Goal: Task Accomplishment & Management: Manage account settings

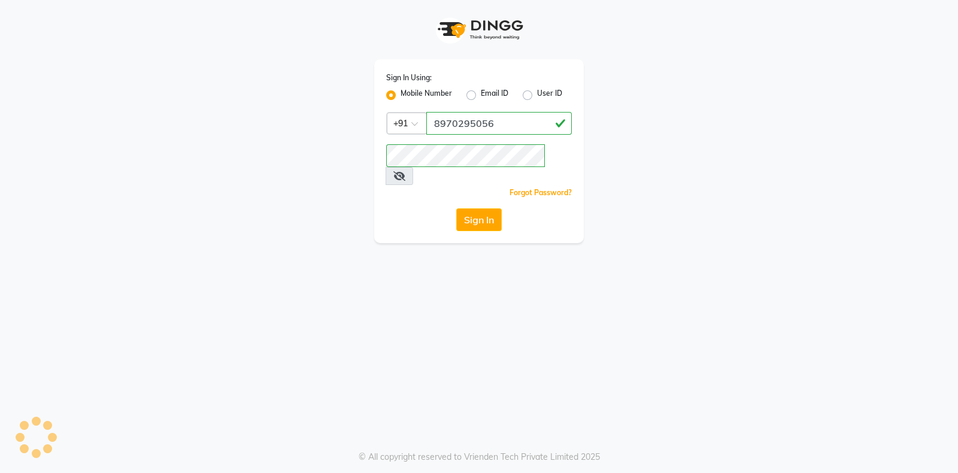
click at [487, 210] on button "Sign In" at bounding box center [478, 219] width 45 height 23
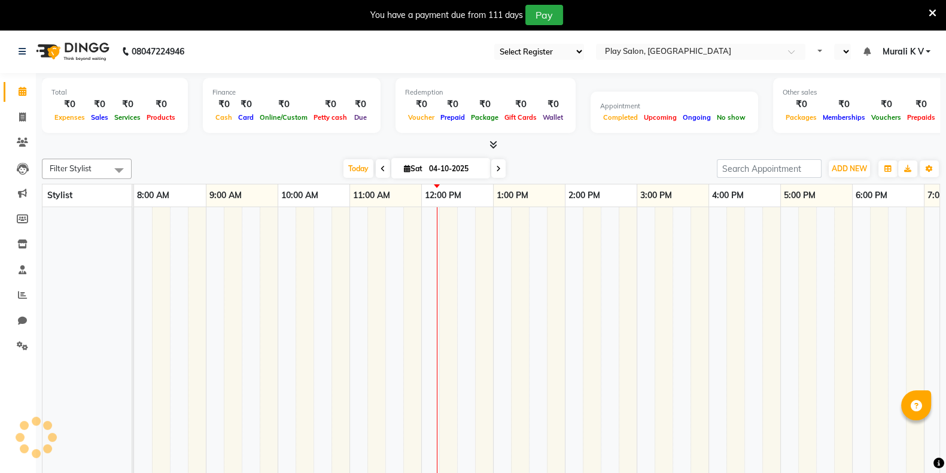
select select "en"
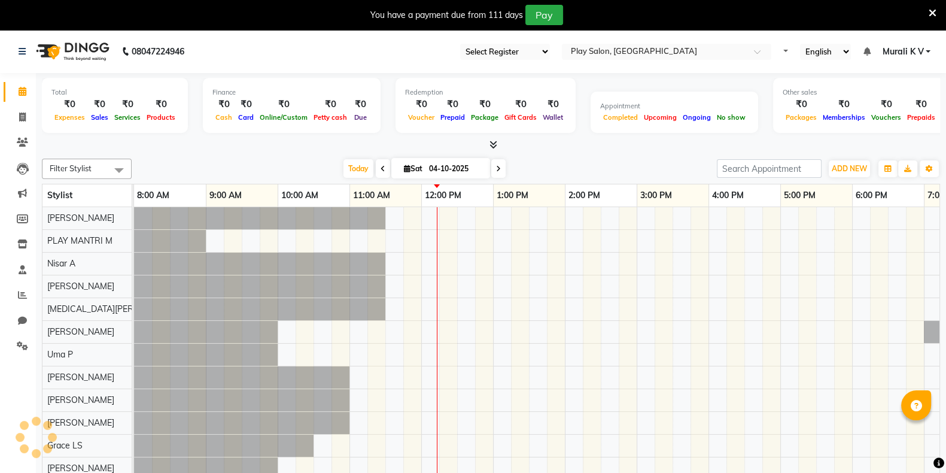
select select "89"
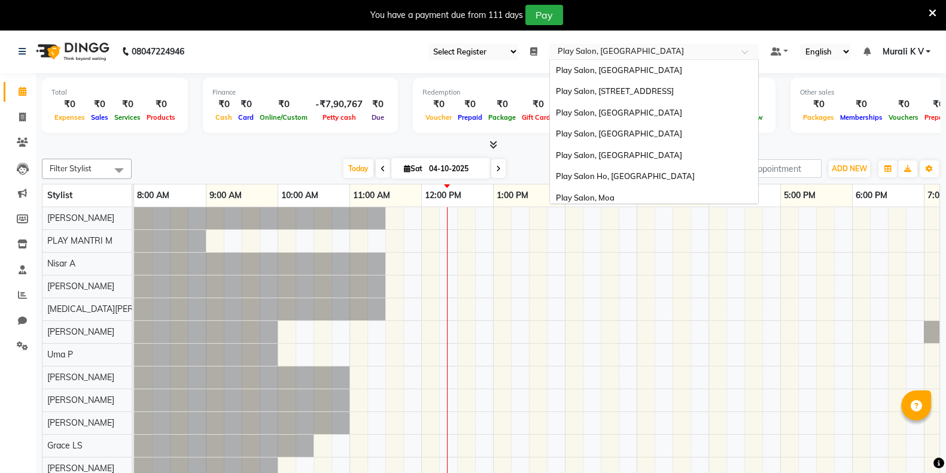
scroll to position [90, 0]
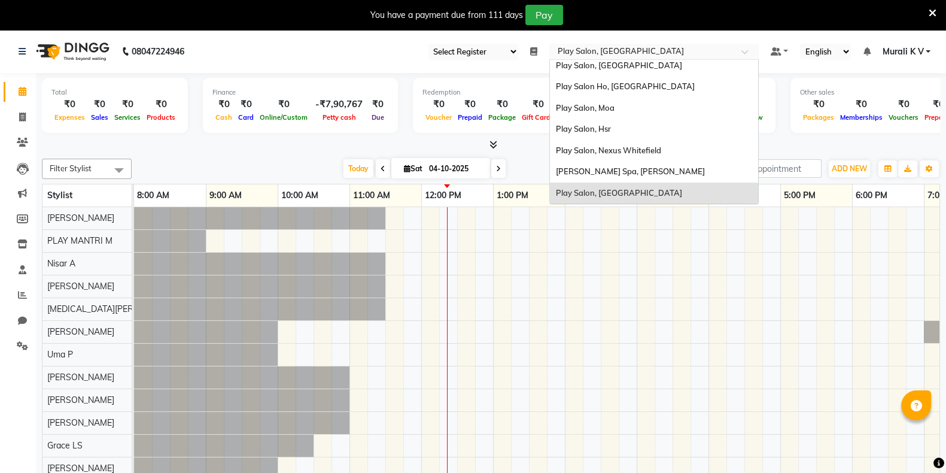
click at [652, 49] on input "text" at bounding box center [642, 53] width 174 height 12
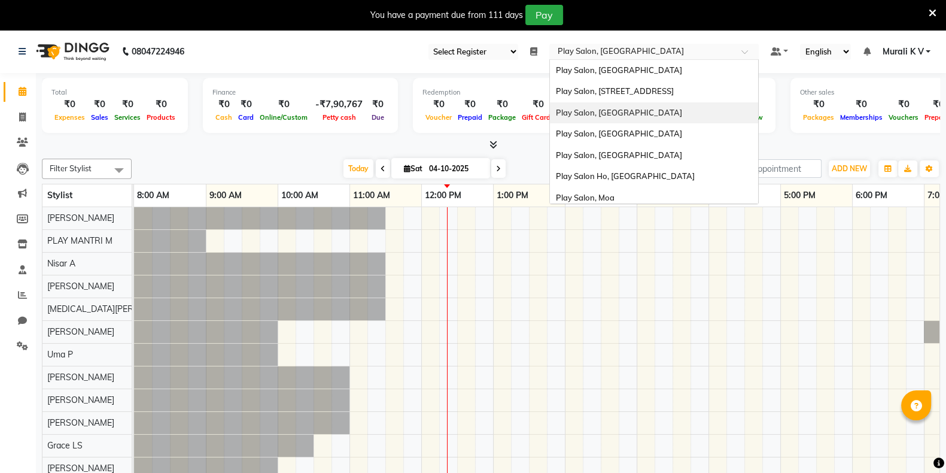
click at [634, 117] on div "Play Salon, [GEOGRAPHIC_DATA]" at bounding box center [654, 113] width 208 height 22
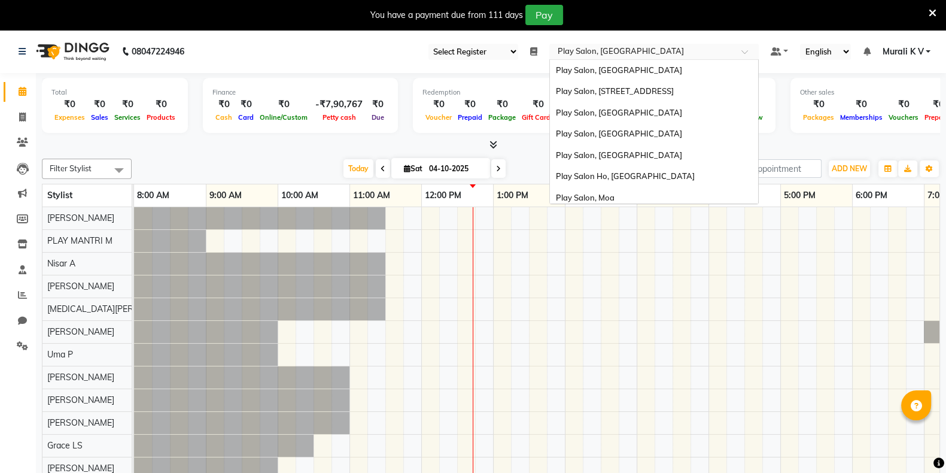
click at [644, 53] on input "text" at bounding box center [642, 53] width 174 height 12
click at [651, 111] on span "Play Salon, [GEOGRAPHIC_DATA]" at bounding box center [619, 113] width 126 height 10
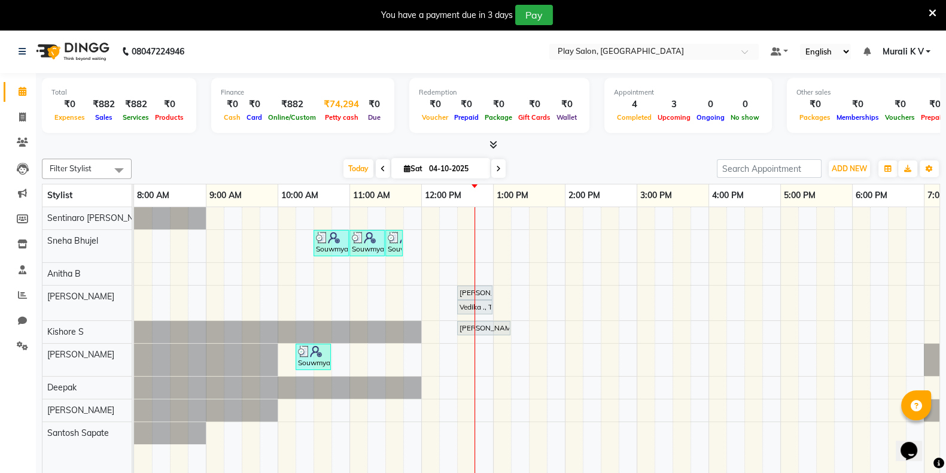
click at [343, 105] on div "₹74,294" at bounding box center [341, 105] width 45 height 14
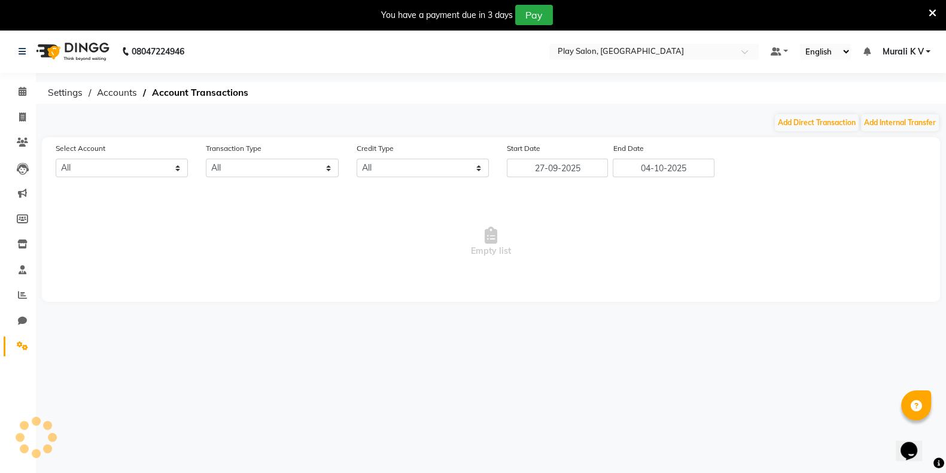
select select "8186"
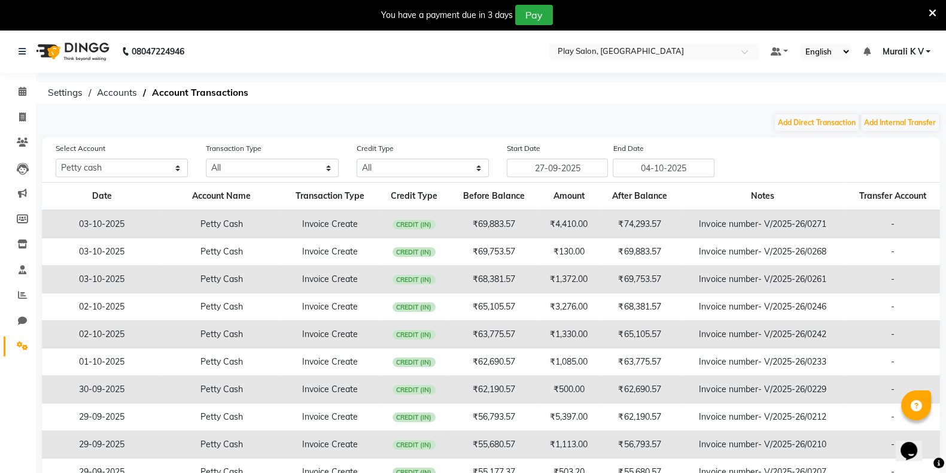
click at [403, 227] on span "CREDIT (IN)" at bounding box center [414, 225] width 43 height 10
click at [796, 117] on button "Add Direct Transaction" at bounding box center [817, 122] width 84 height 17
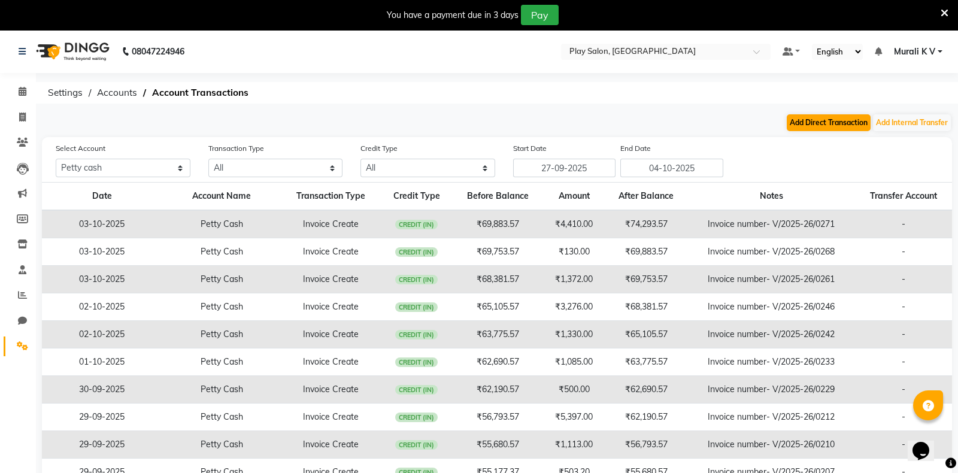
select select "direct"
select select "8186"
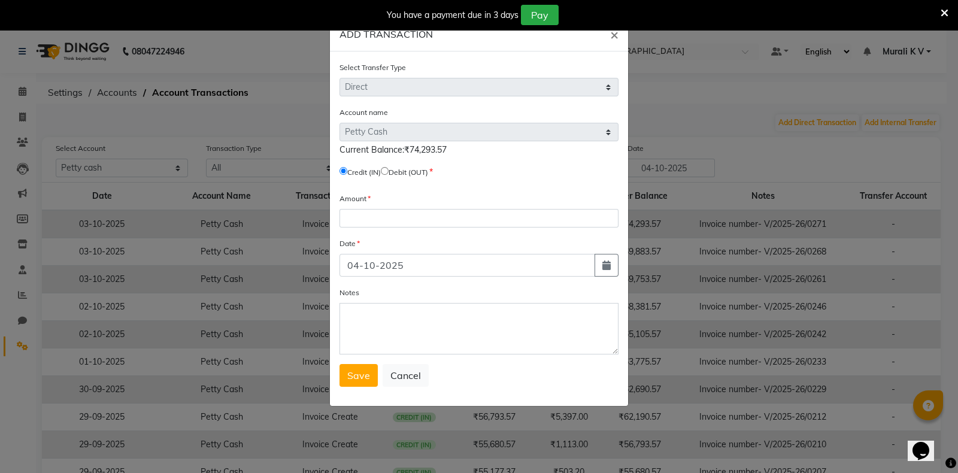
click at [388, 173] on input "radio" at bounding box center [385, 171] width 8 height 8
radio input "true"
click at [402, 221] on input "number" at bounding box center [478, 218] width 279 height 19
click at [446, 269] on input "04-10-2025" at bounding box center [467, 265] width 256 height 23
click at [607, 274] on button "button" at bounding box center [606, 265] width 24 height 23
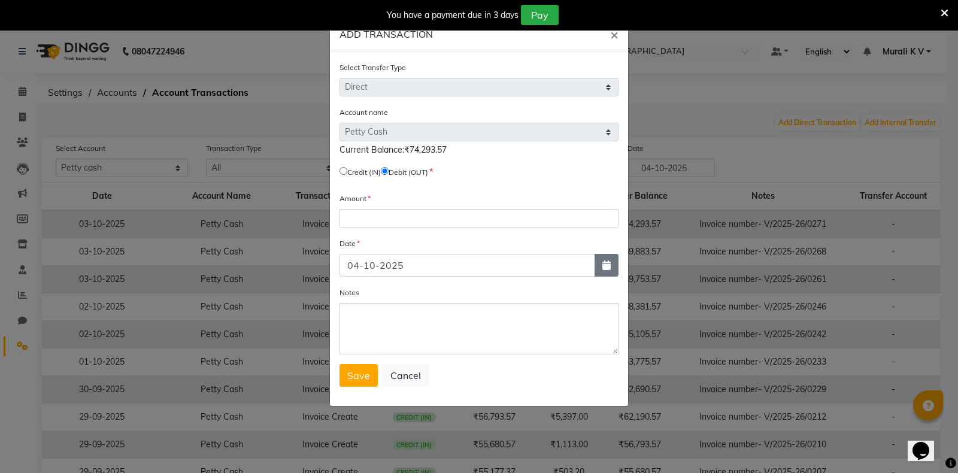
select select "10"
select select "2025"
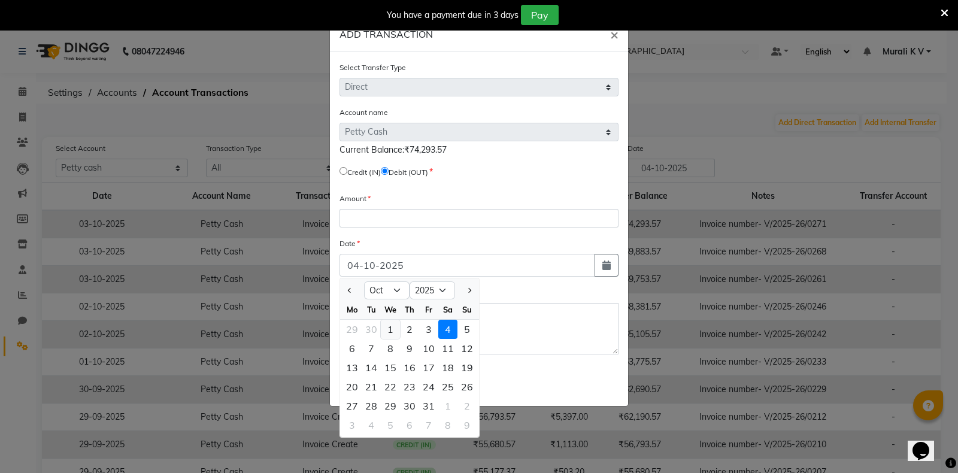
click at [390, 336] on div "1" at bounding box center [390, 329] width 19 height 19
type input "01-10-2025"
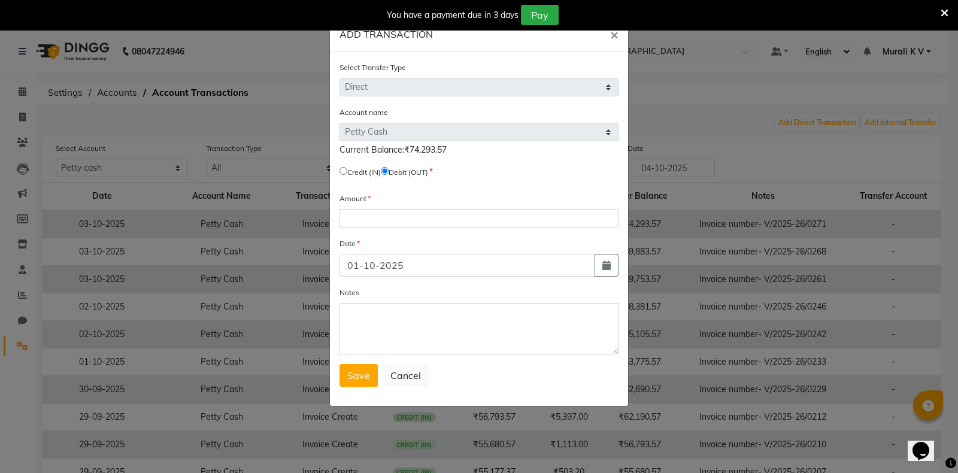
click at [441, 295] on div "Notes" at bounding box center [478, 320] width 279 height 68
click at [400, 224] on input "number" at bounding box center [478, 218] width 279 height 19
click at [404, 381] on button "Cancel" at bounding box center [405, 375] width 46 height 23
select select
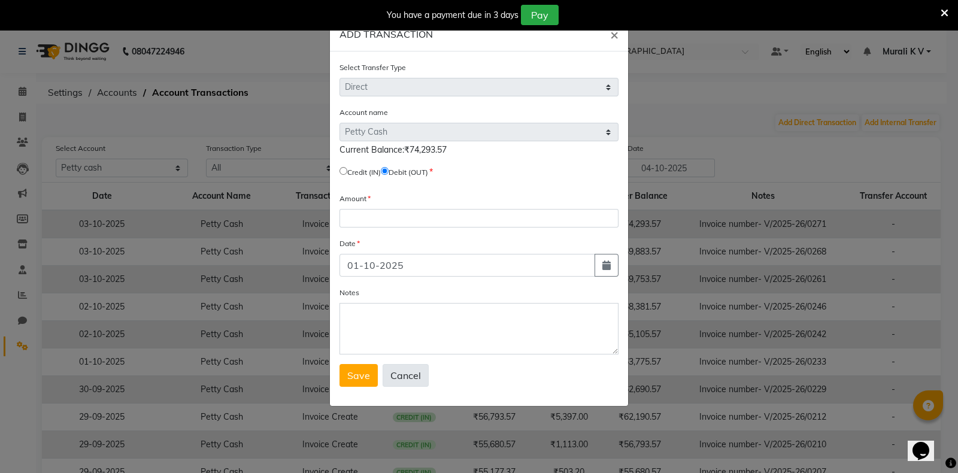
radio input "false"
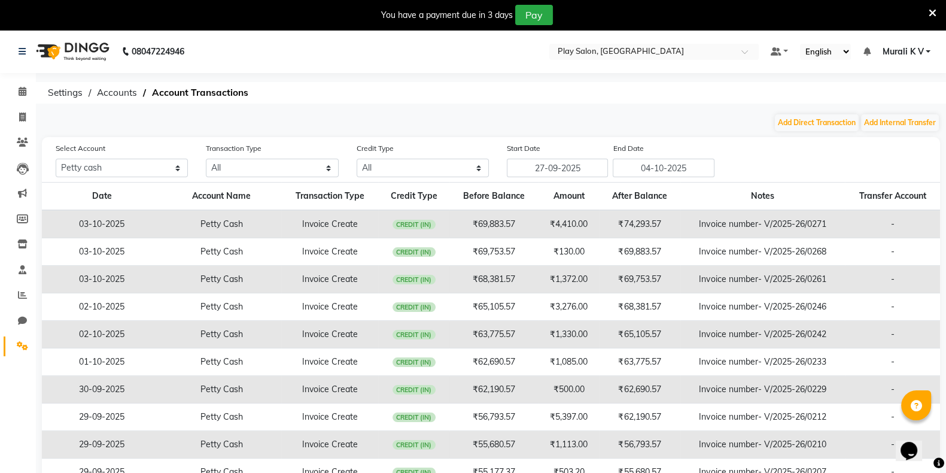
click at [930, 13] on icon at bounding box center [933, 13] width 8 height 11
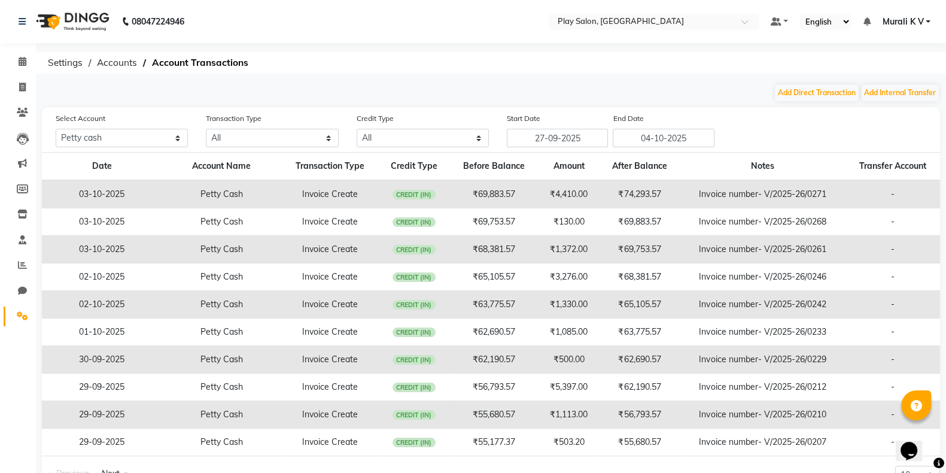
scroll to position [35, 0]
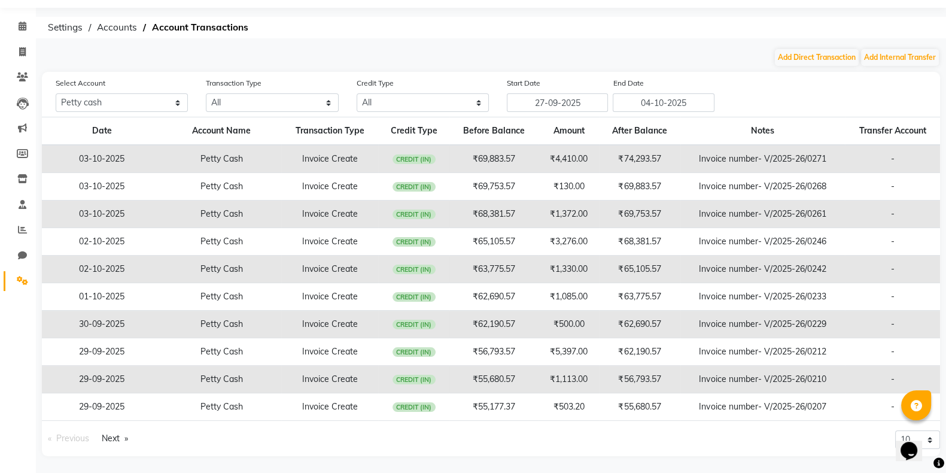
click at [590, 291] on td "₹1,085.00" at bounding box center [569, 297] width 61 height 28
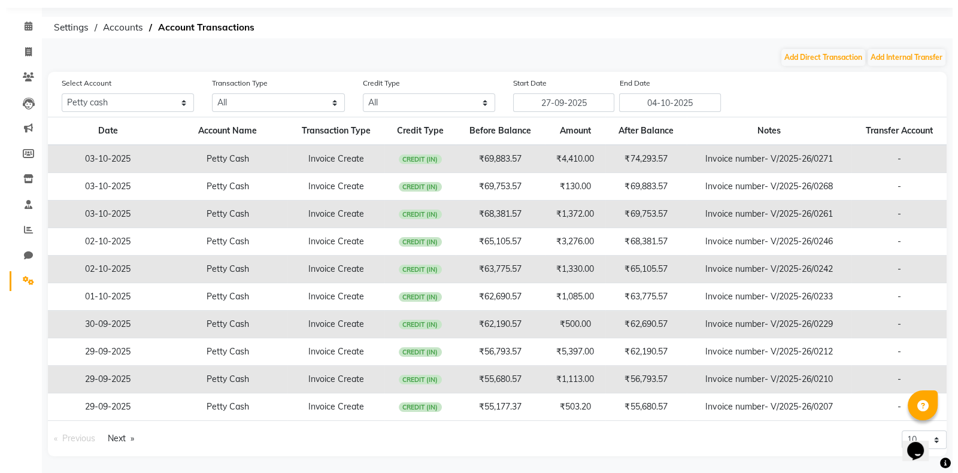
scroll to position [0, 0]
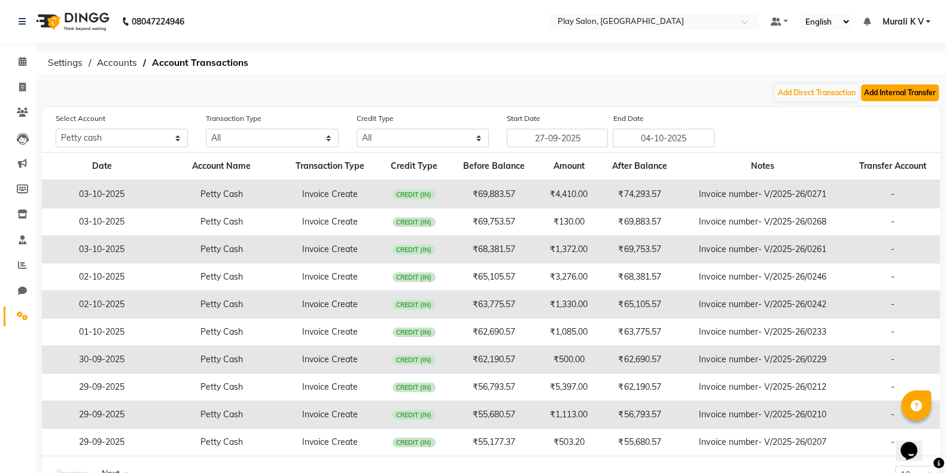
click at [889, 87] on button "Add Internal Transfer" at bounding box center [900, 92] width 78 height 17
select select "internal transfer"
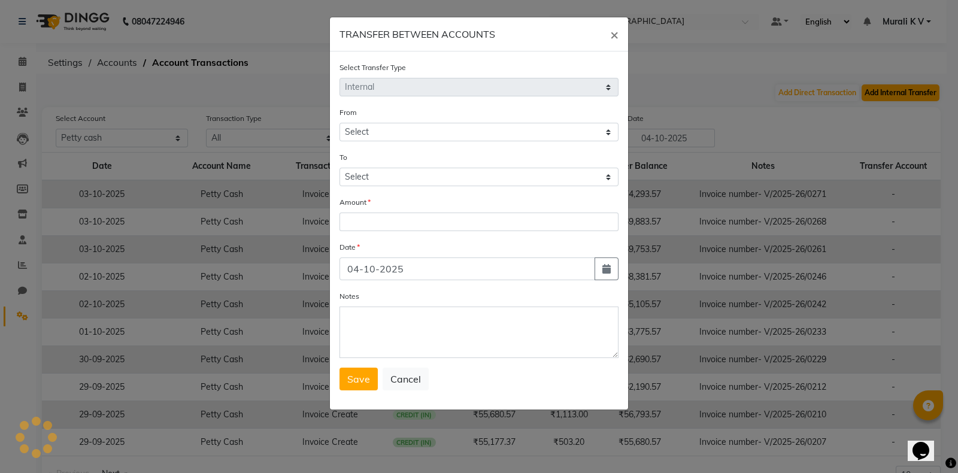
select select "8186"
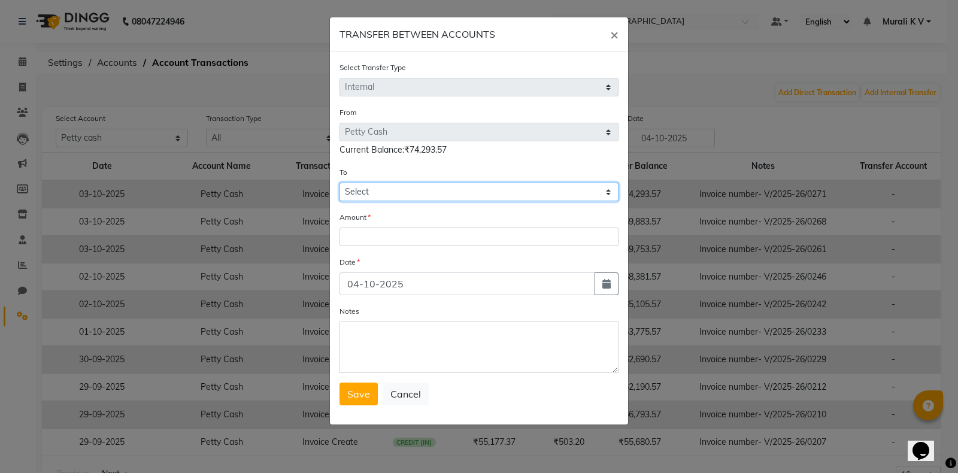
click at [408, 197] on select "Select Petty Cash Default Account" at bounding box center [478, 192] width 279 height 19
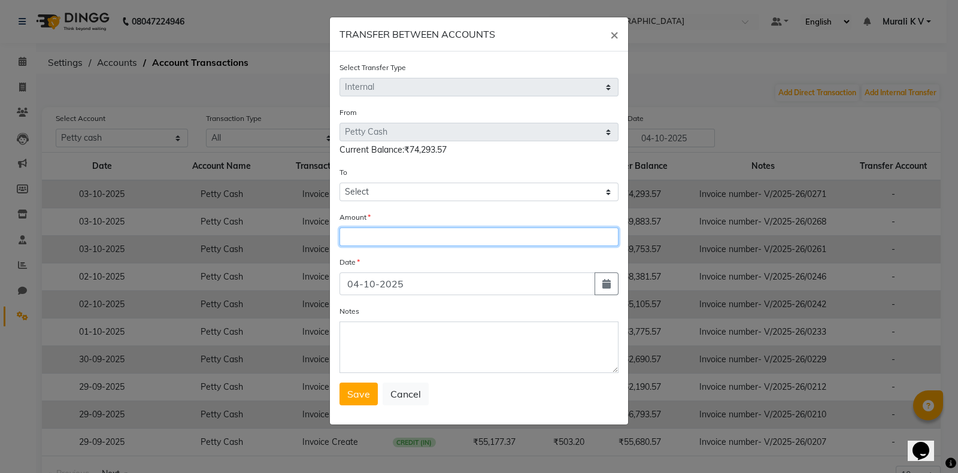
click at [395, 236] on input "number" at bounding box center [478, 236] width 279 height 19
click at [610, 32] on span "×" at bounding box center [614, 34] width 8 height 18
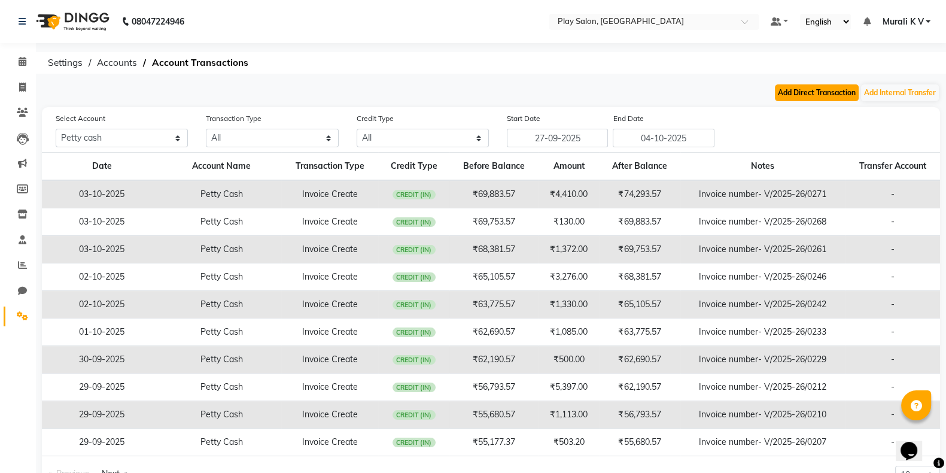
click at [800, 88] on button "Add Direct Transaction" at bounding box center [817, 92] width 84 height 17
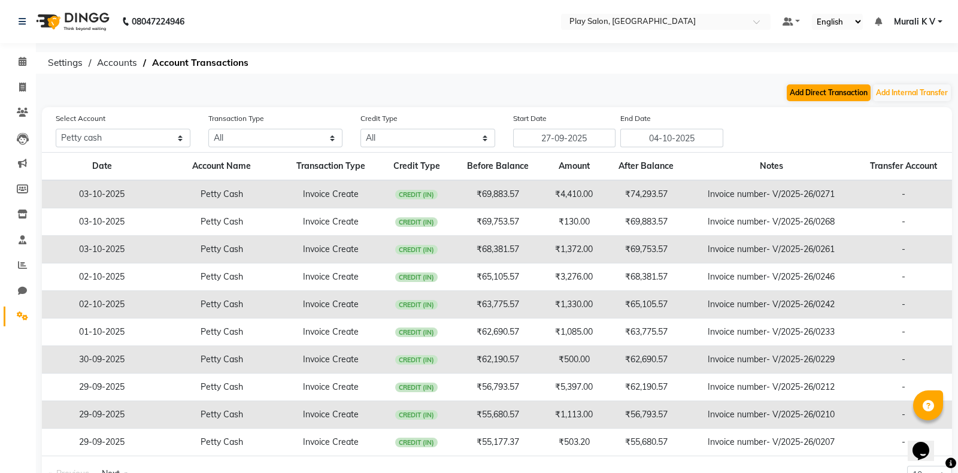
select select "direct"
select select "8186"
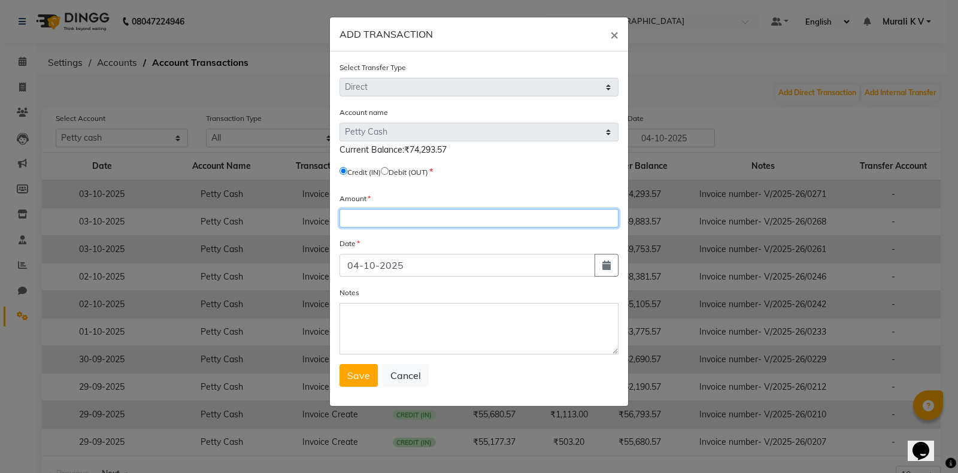
click at [376, 220] on input "number" at bounding box center [478, 218] width 279 height 19
click at [388, 175] on input "radio" at bounding box center [385, 171] width 8 height 8
radio input "true"
click at [401, 220] on input "number" at bounding box center [478, 218] width 279 height 19
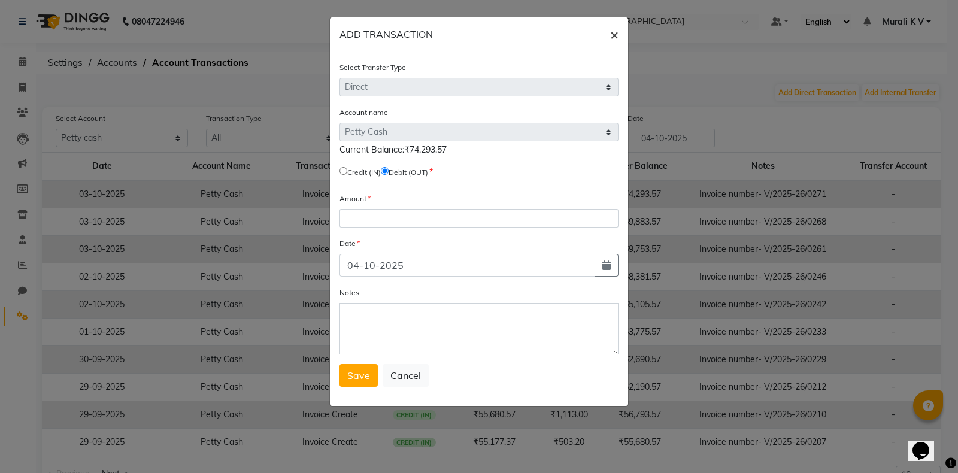
click at [609, 35] on button "×" at bounding box center [614, 34] width 28 height 34
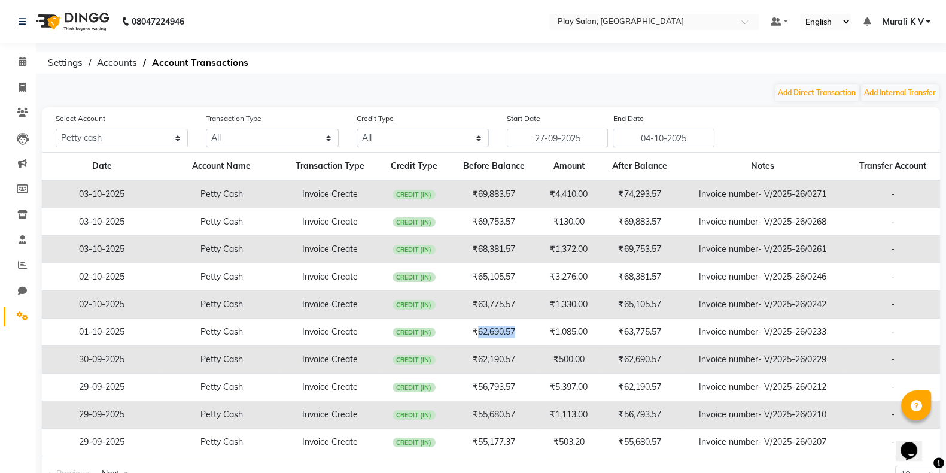
drag, startPoint x: 475, startPoint y: 331, endPoint x: 515, endPoint y: 327, distance: 40.3
click at [515, 327] on td "₹62,690.57" at bounding box center [493, 332] width 89 height 28
copy td "62,690.57"
click at [808, 95] on button "Add Direct Transaction" at bounding box center [817, 92] width 84 height 17
select select "direct"
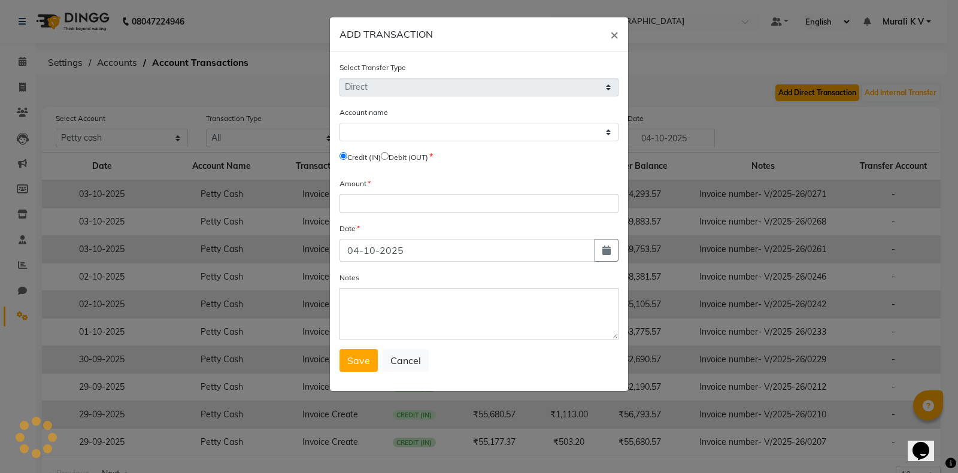
select select "8186"
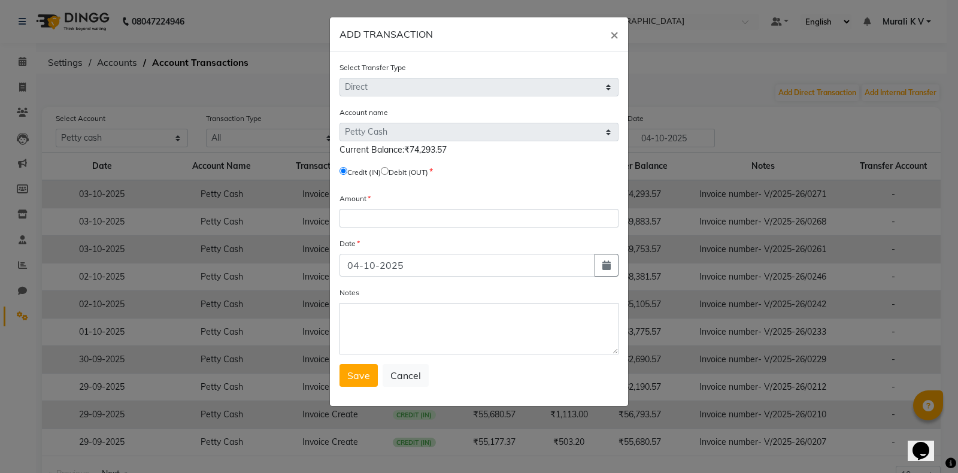
click at [388, 174] on input "radio" at bounding box center [385, 171] width 8 height 8
radio input "true"
click at [402, 217] on input "number" at bounding box center [478, 218] width 279 height 19
paste input "62690.57"
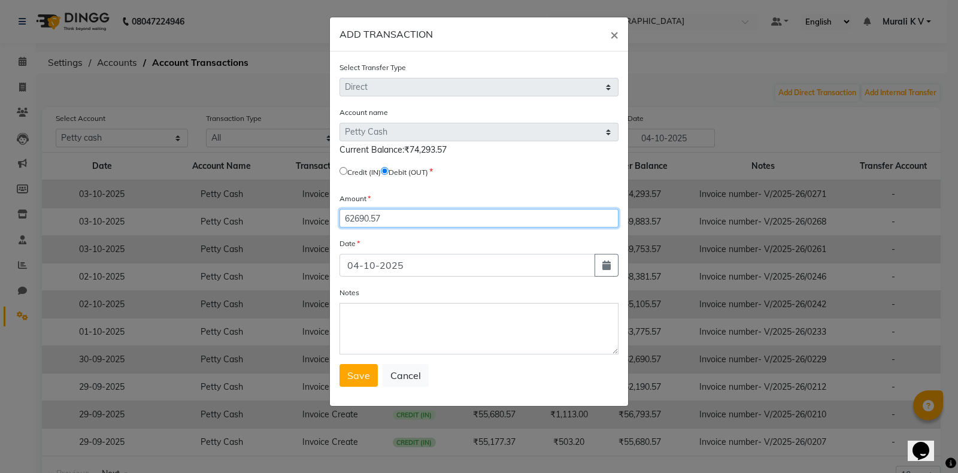
type input "62690.57"
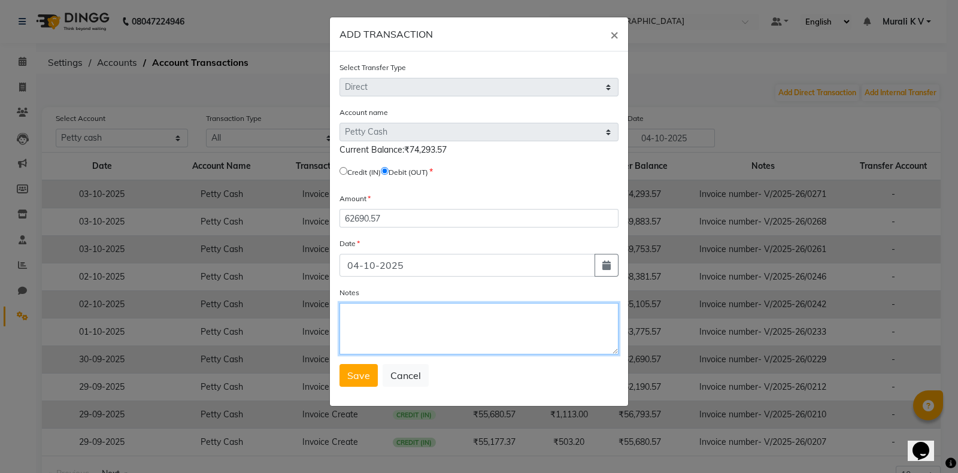
click at [414, 321] on textarea "Notes" at bounding box center [478, 328] width 279 height 51
click at [439, 316] on textarea "September Cash Transferd" at bounding box center [478, 328] width 279 height 51
type textarea "September Cash Transfer"
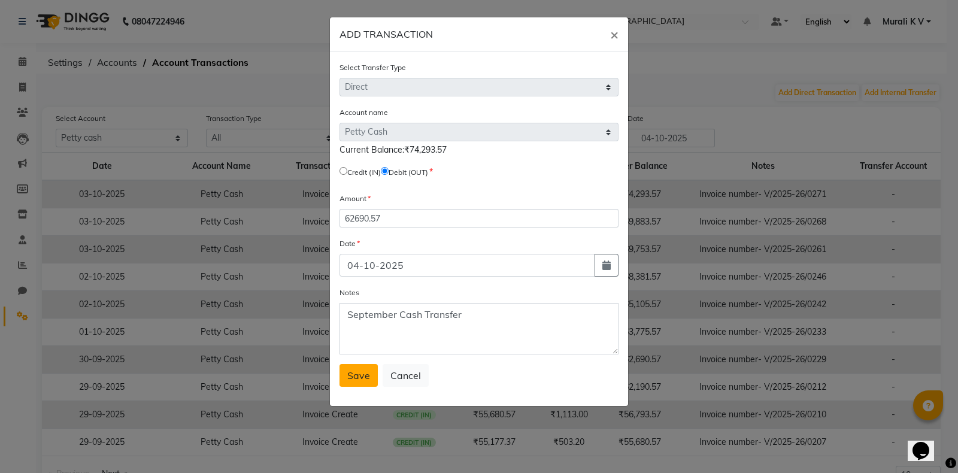
click at [347, 381] on span "Save" at bounding box center [358, 375] width 23 height 12
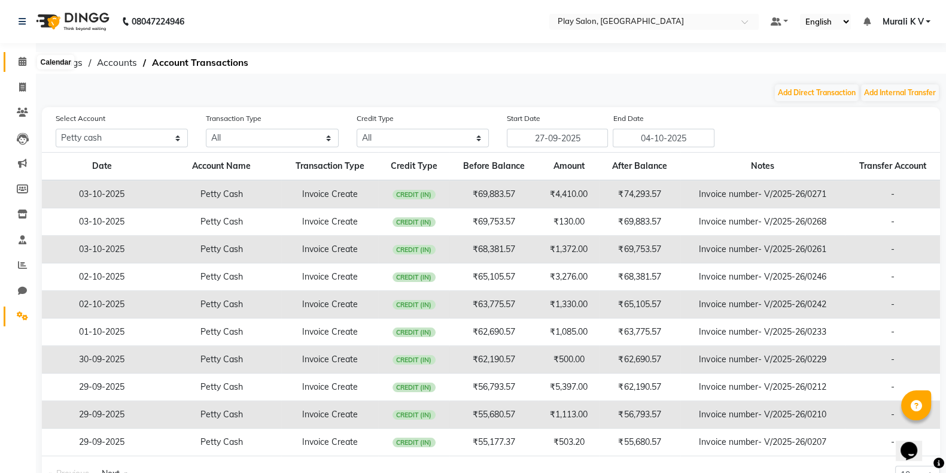
click at [23, 64] on icon at bounding box center [23, 61] width 8 height 9
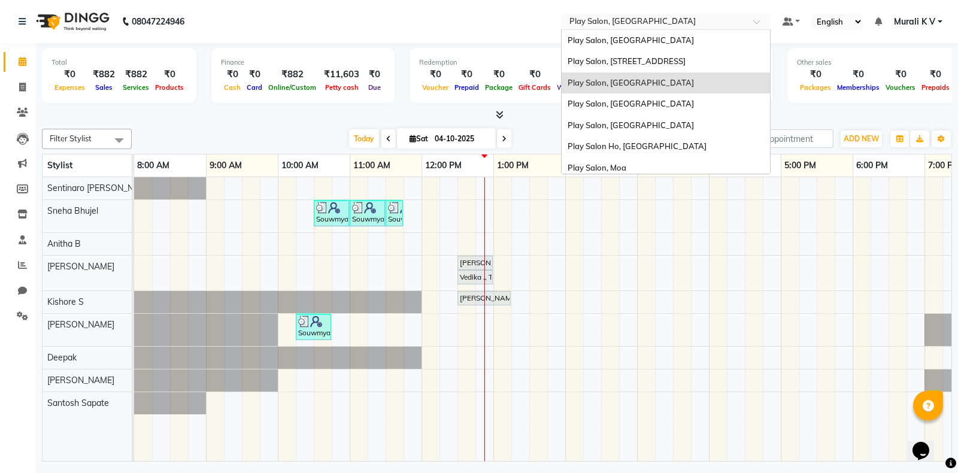
click at [661, 18] on input "text" at bounding box center [654, 23] width 174 height 12
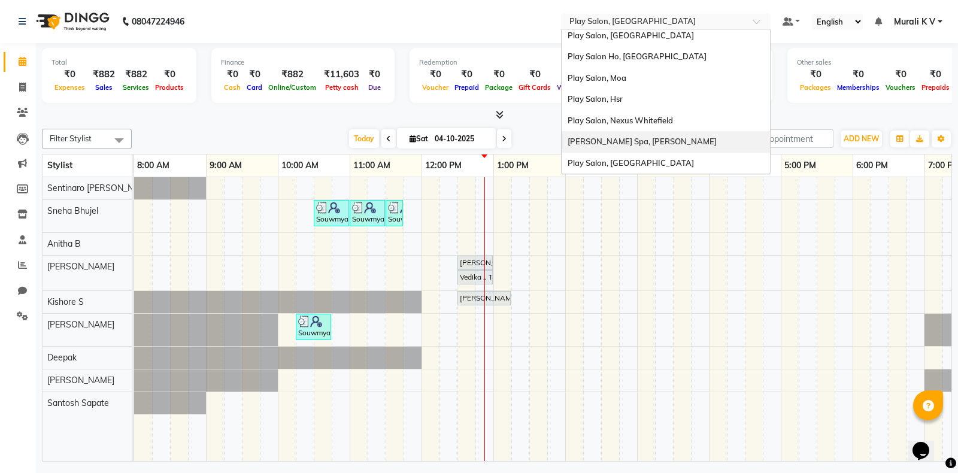
click at [669, 142] on div "Shea Spa, Madhava Nagar" at bounding box center [665, 142] width 208 height 22
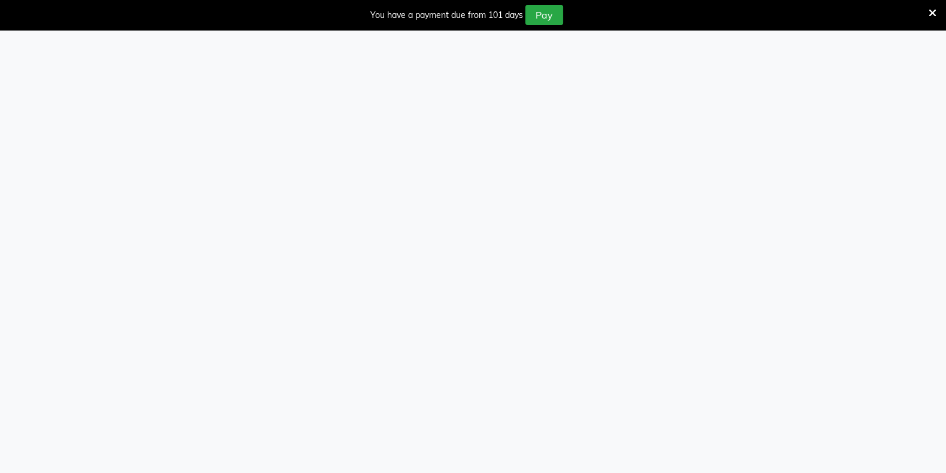
select select "100"
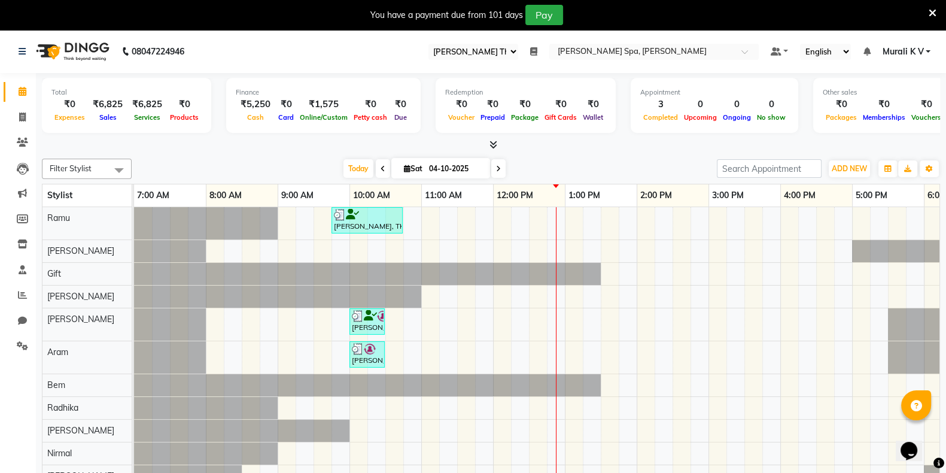
click at [934, 13] on icon at bounding box center [933, 13] width 8 height 11
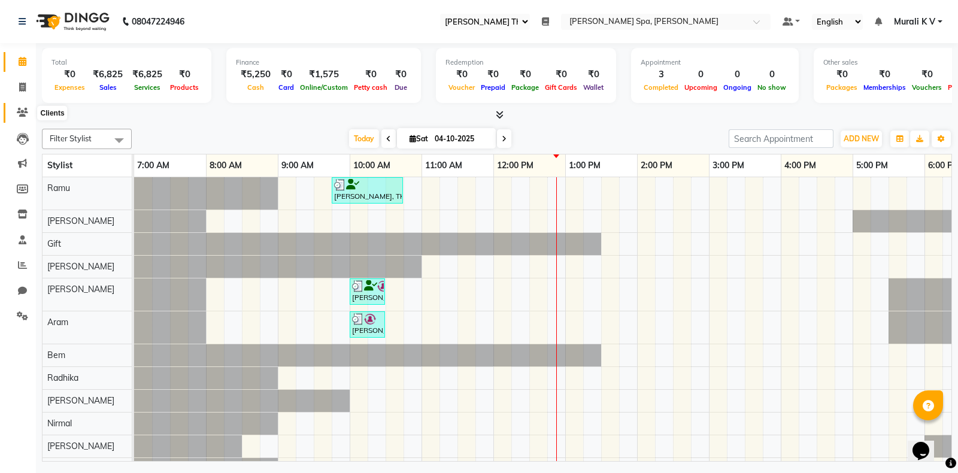
click at [22, 106] on span at bounding box center [22, 113] width 21 height 14
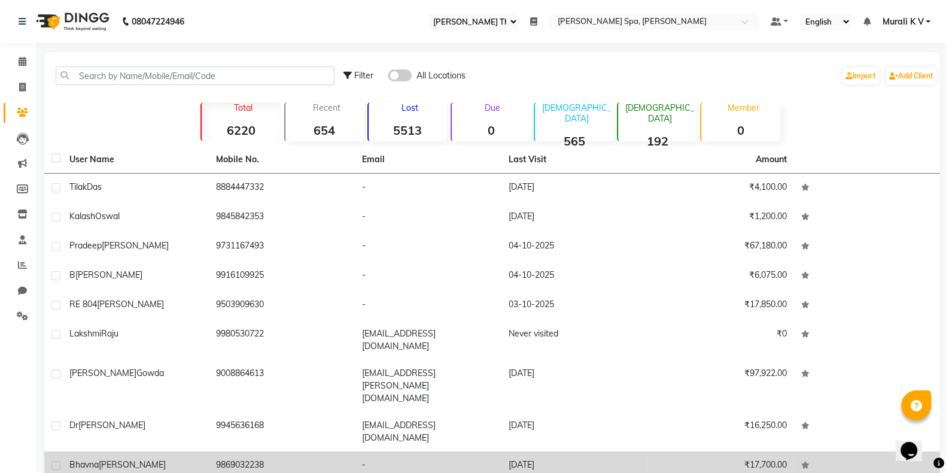
scroll to position [45, 0]
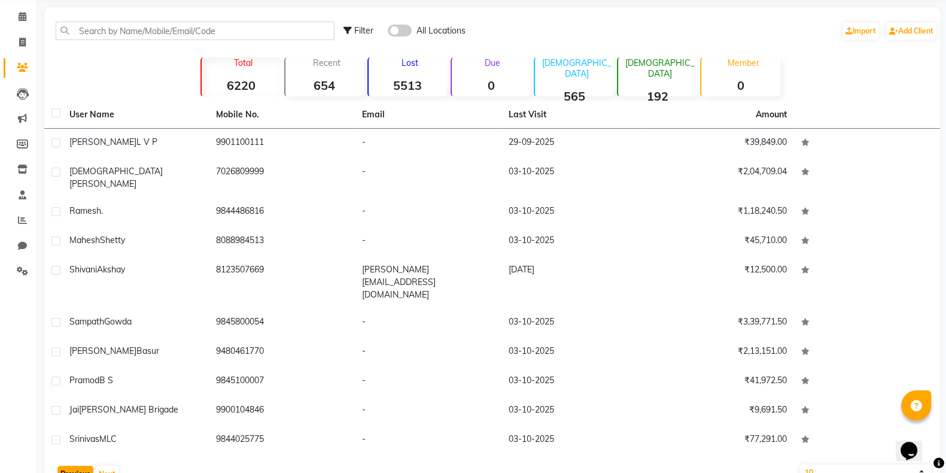
click at [78, 466] on button "Previous" at bounding box center [75, 474] width 36 height 17
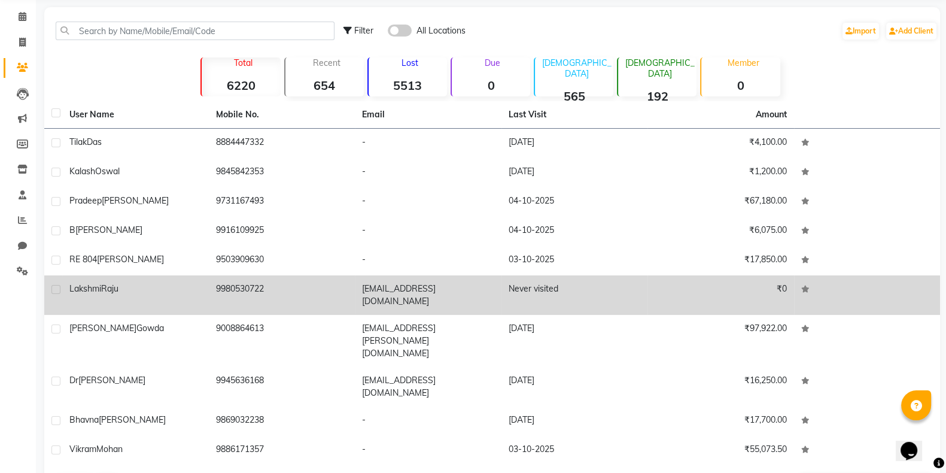
scroll to position [0, 0]
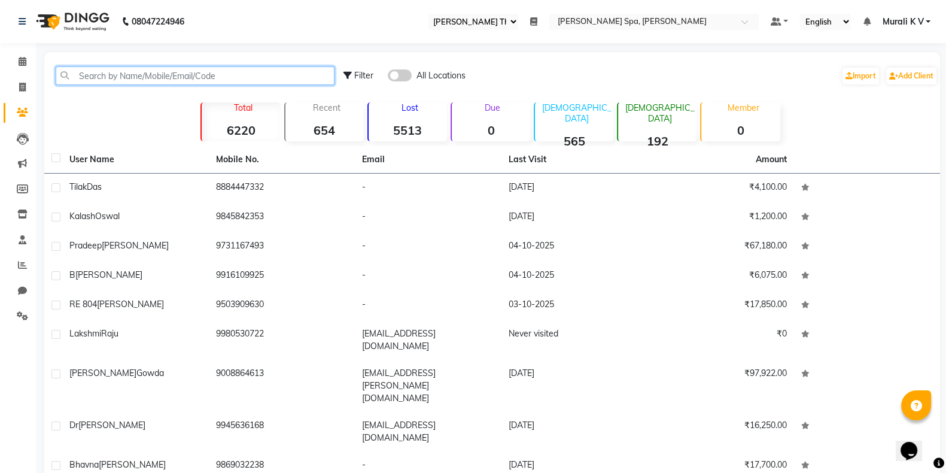
click at [238, 82] on input "text" at bounding box center [195, 75] width 279 height 19
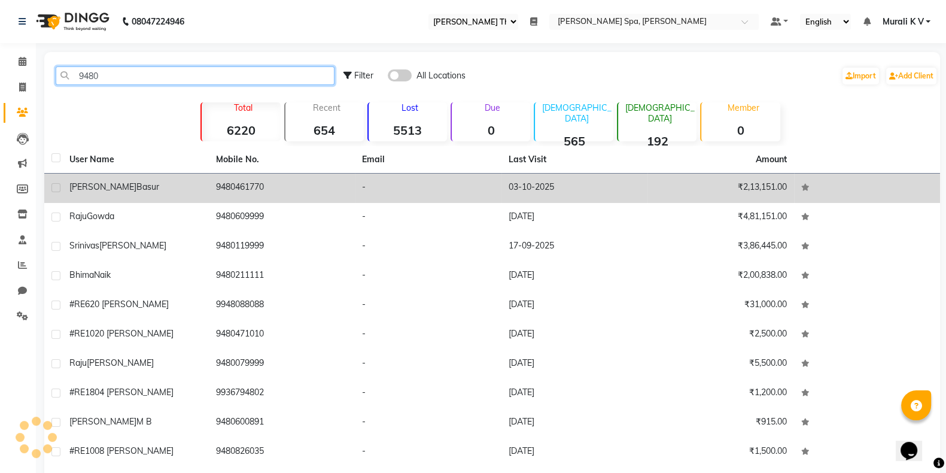
type input "9480"
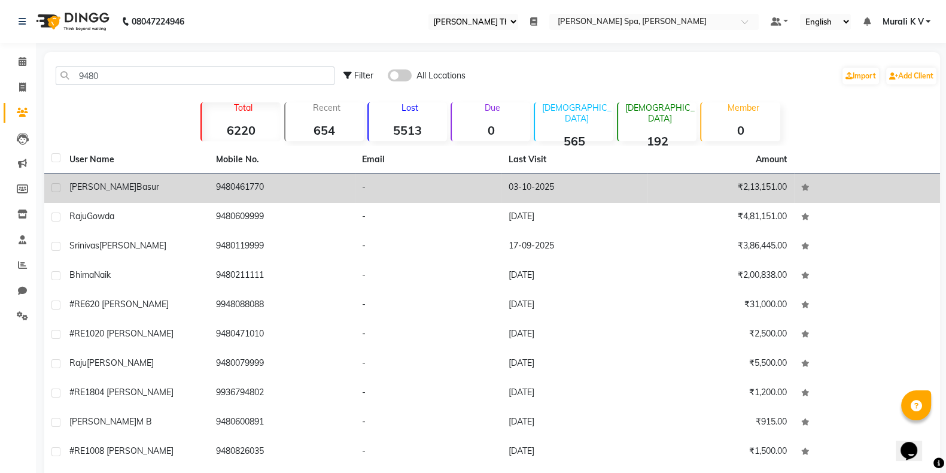
click at [156, 187] on div "Raghavendra Basur" at bounding box center [135, 187] width 132 height 13
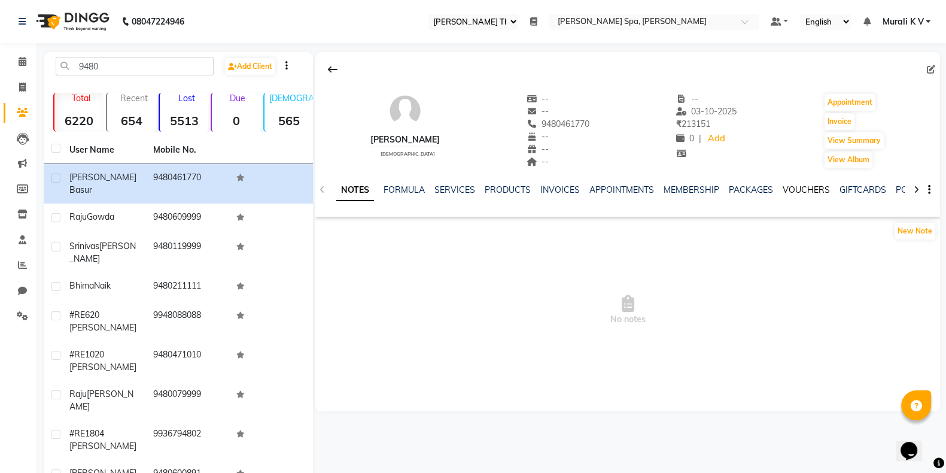
click at [808, 186] on link "VOUCHERS" at bounding box center [806, 189] width 47 height 11
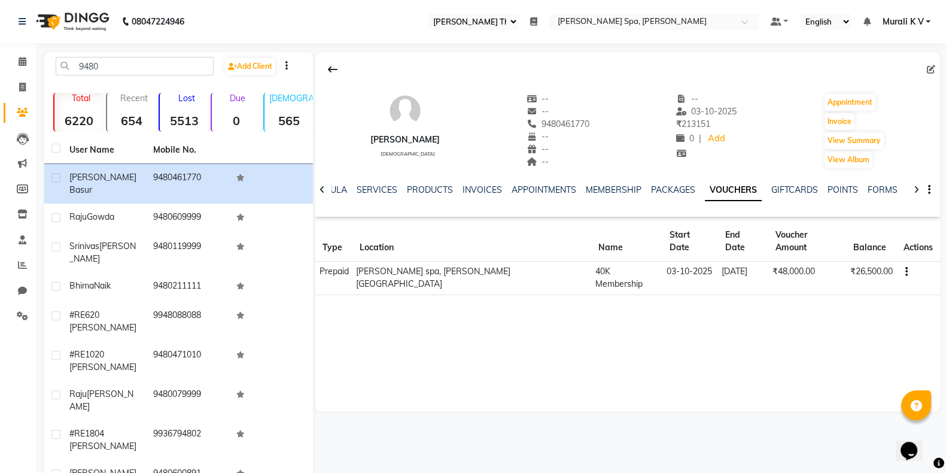
click at [905, 272] on icon "button" at bounding box center [906, 272] width 2 height 1
click at [817, 257] on div "Edit" at bounding box center [839, 258] width 75 height 15
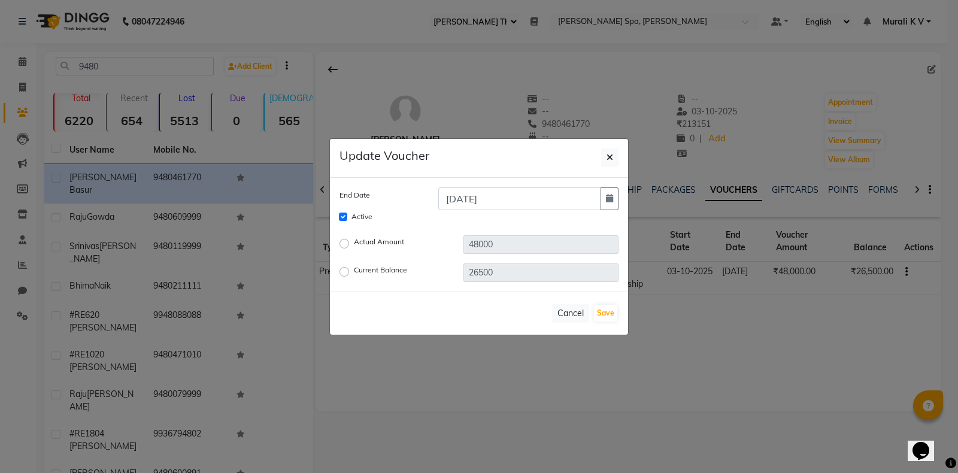
click at [354, 269] on label "Current Balance" at bounding box center [380, 272] width 53 height 14
click at [350, 269] on input "Current Balance" at bounding box center [346, 271] width 8 height 8
radio input "true"
click at [476, 271] on input "26500" at bounding box center [540, 272] width 155 height 19
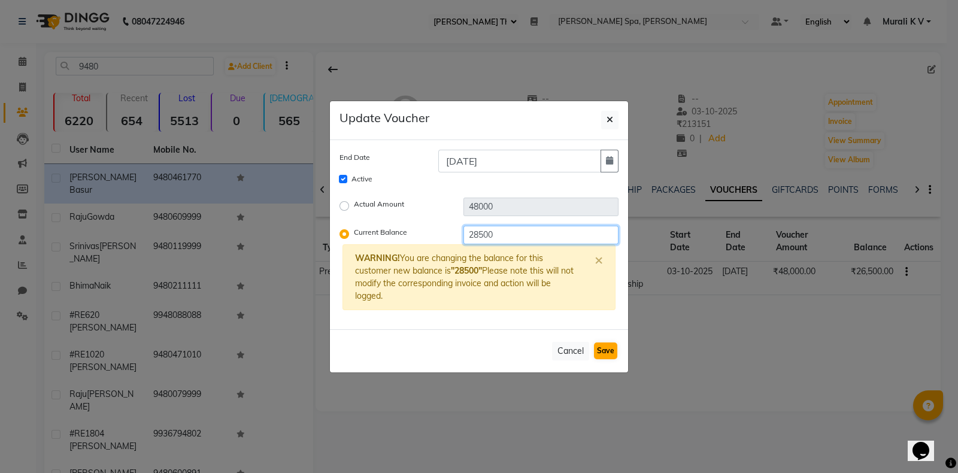
type input "28500"
click at [609, 354] on button "Save" at bounding box center [605, 350] width 23 height 17
checkbox input "false"
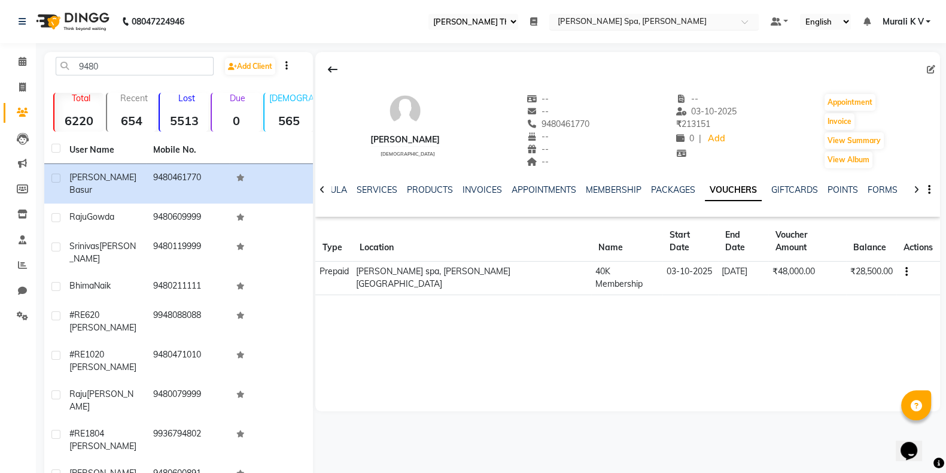
click at [639, 18] on input "text" at bounding box center [642, 23] width 174 height 12
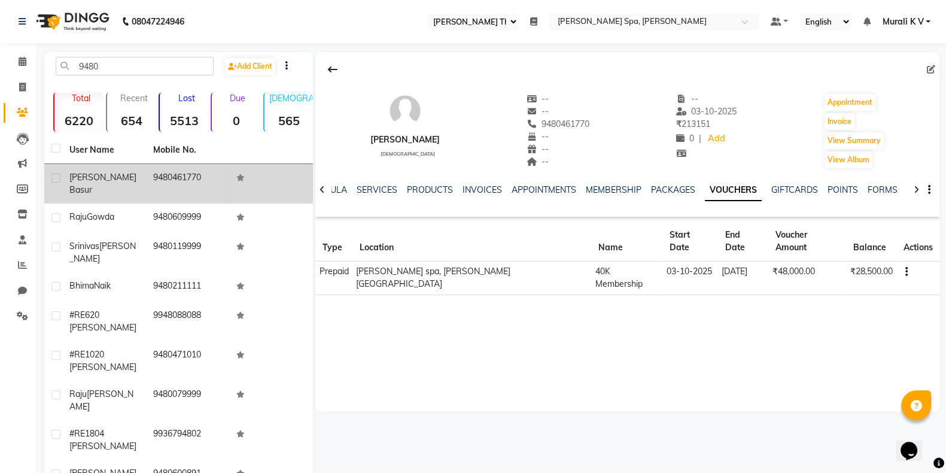
click at [117, 181] on span "Raghavendra" at bounding box center [102, 177] width 67 height 11
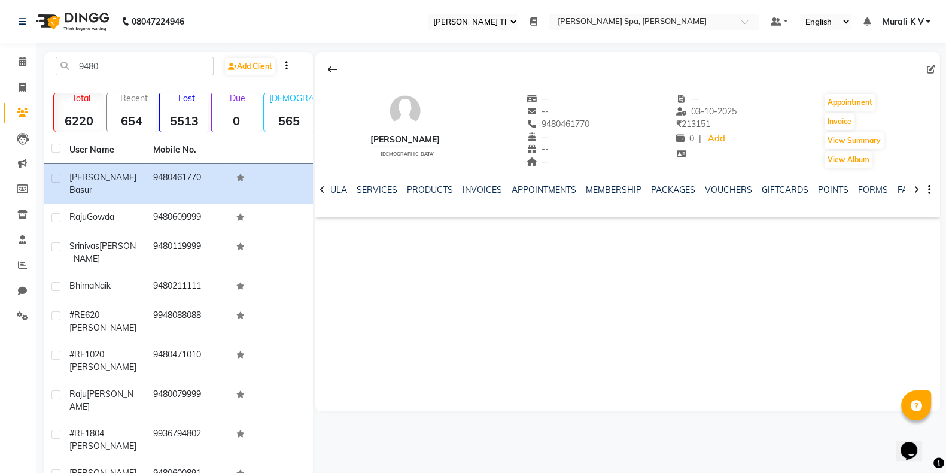
drag, startPoint x: 560, startPoint y: 123, endPoint x: 613, endPoint y: 119, distance: 54.0
click at [613, 119] on div "Raghavendra Basur male -- -- 9480461770 Mobile No. -- -- -- -- 03-10-2025 ₹ 213…" at bounding box center [627, 125] width 625 height 89
copy span "9480461770"
click at [570, 29] on nav "08047224946 Select Register Shea The Spa Daily Open Registers nothing to show S…" at bounding box center [473, 21] width 946 height 43
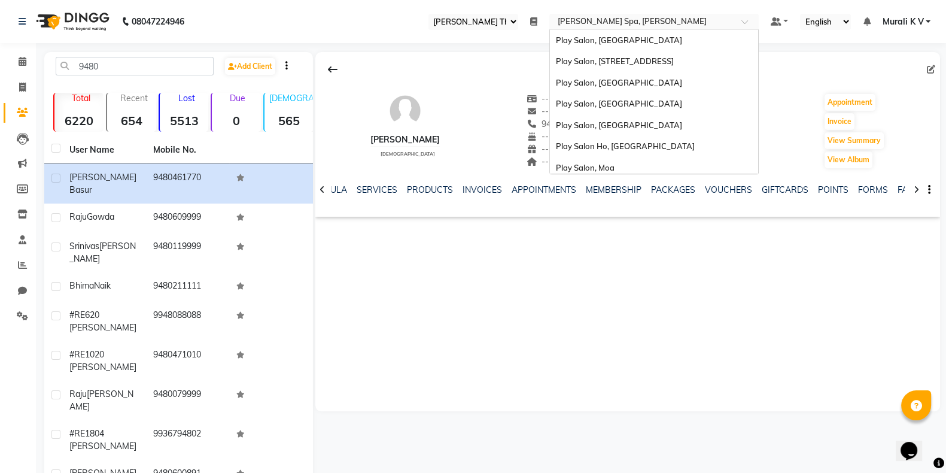
click at [593, 19] on input "text" at bounding box center [642, 23] width 174 height 12
click at [650, 85] on span "Play Salon, Saharkarnagar" at bounding box center [619, 83] width 126 height 10
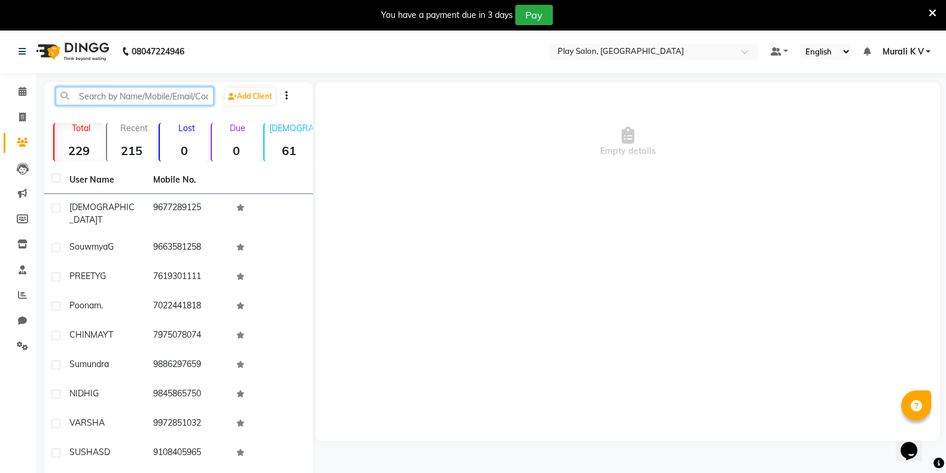
click at [132, 87] on input "text" at bounding box center [135, 96] width 158 height 19
paste input "9480461770"
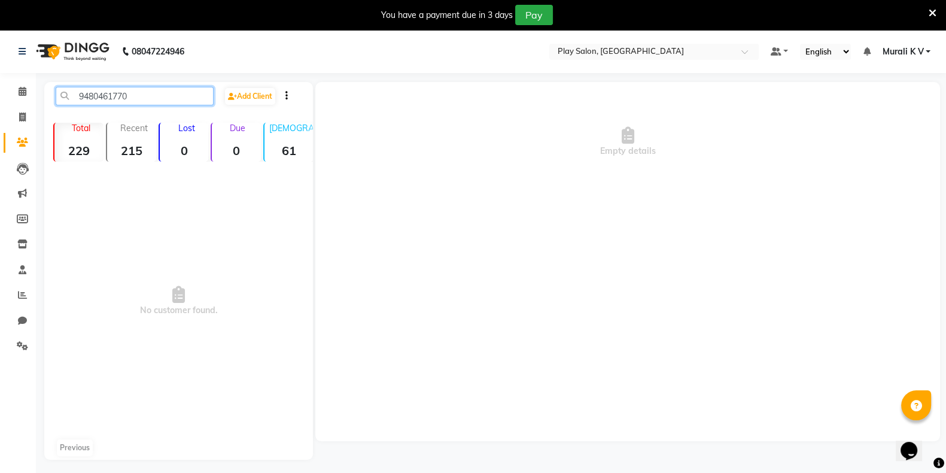
click at [79, 96] on input "9480461770" at bounding box center [135, 96] width 158 height 19
drag, startPoint x: 138, startPoint y: 92, endPoint x: 47, endPoint y: 93, distance: 91.0
click at [47, 93] on div "9480461770" at bounding box center [135, 96] width 176 height 19
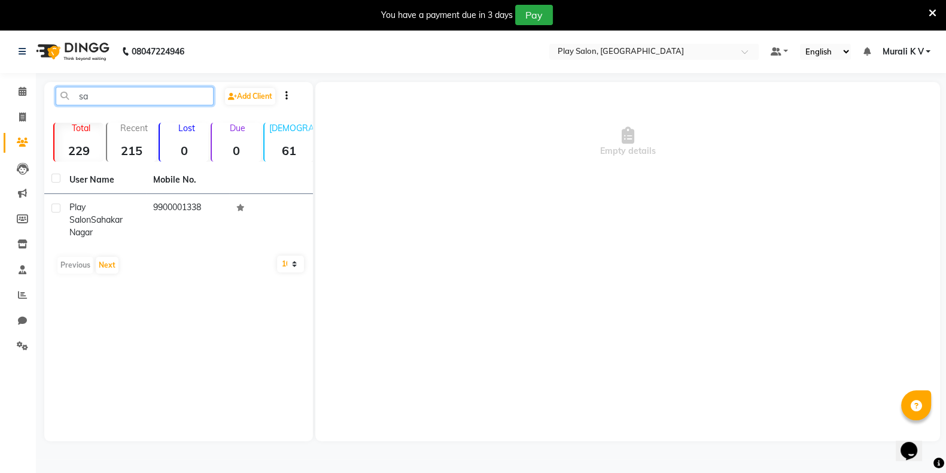
type input "s"
type input "m"
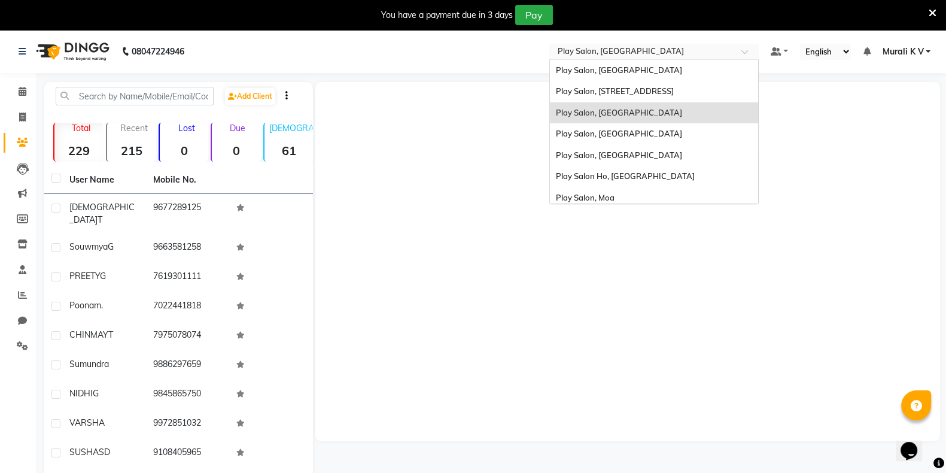
click at [616, 52] on input "text" at bounding box center [642, 53] width 174 height 12
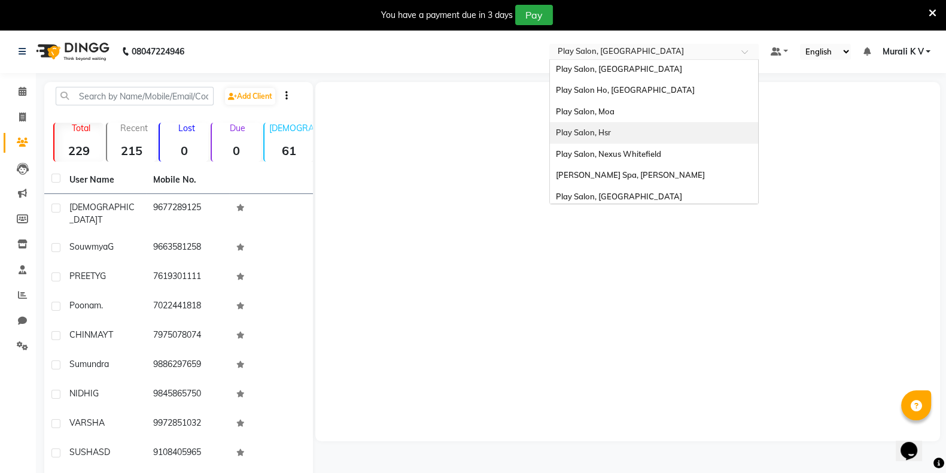
scroll to position [87, 0]
click at [602, 111] on span "Play Salon, Moa" at bounding box center [585, 111] width 59 height 10
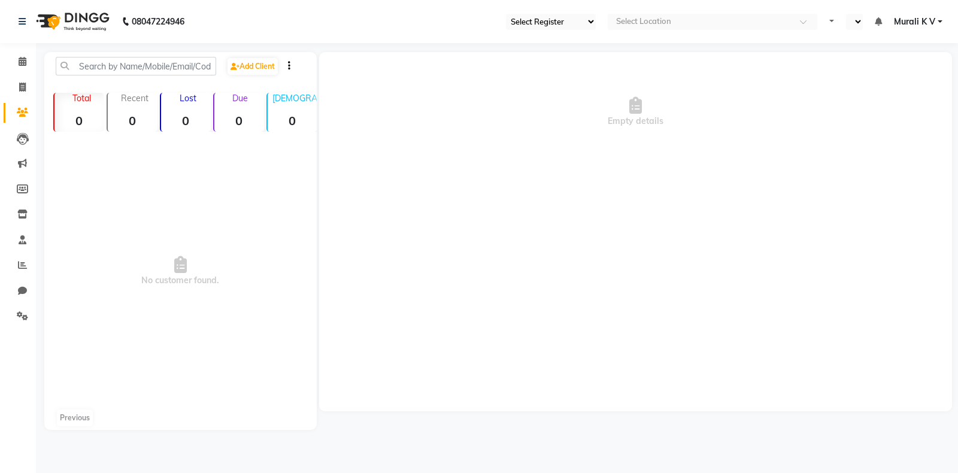
select select "93"
select select "en"
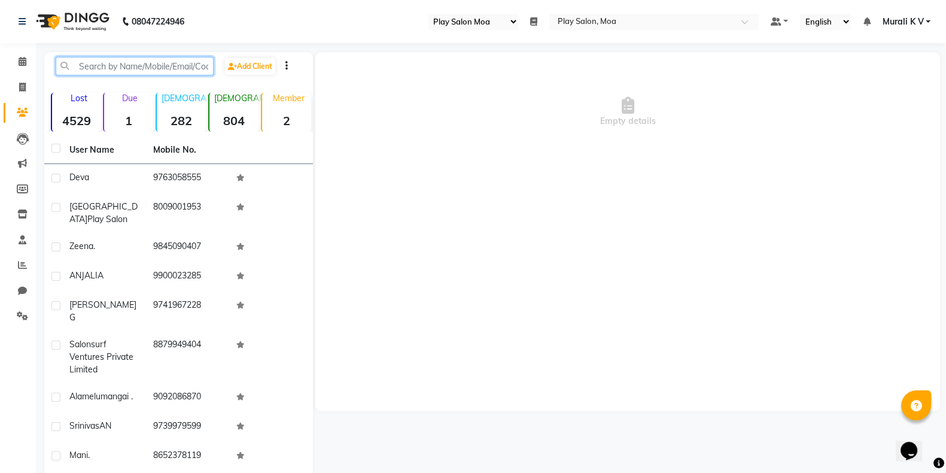
click at [168, 59] on input "text" at bounding box center [135, 66] width 158 height 19
paste input "9136600566"
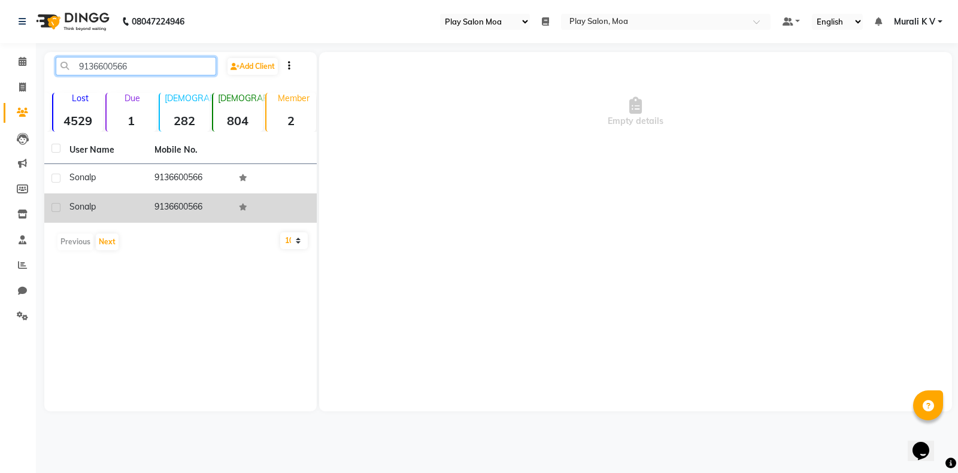
type input "9136600566"
click at [84, 202] on span "Sonal" at bounding box center [80, 206] width 22 height 11
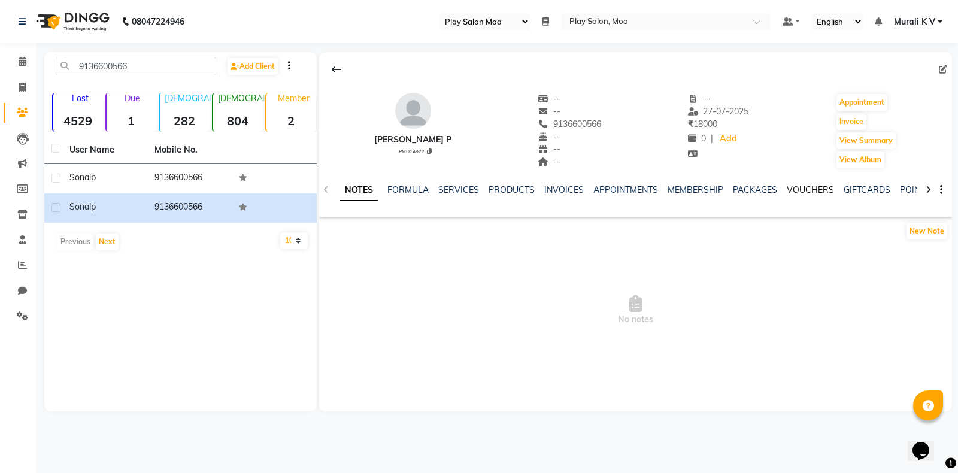
click at [808, 185] on link "VOUCHERS" at bounding box center [809, 189] width 47 height 11
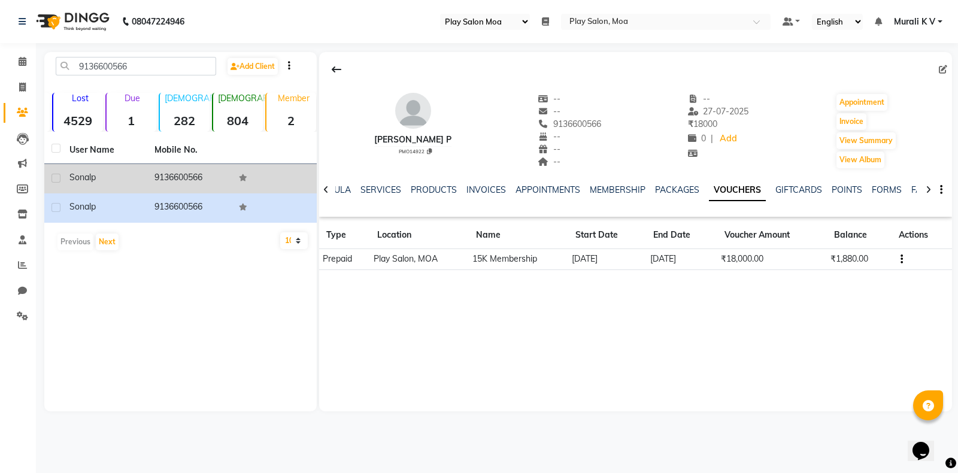
click at [194, 177] on td "9136600566" at bounding box center [189, 178] width 85 height 29
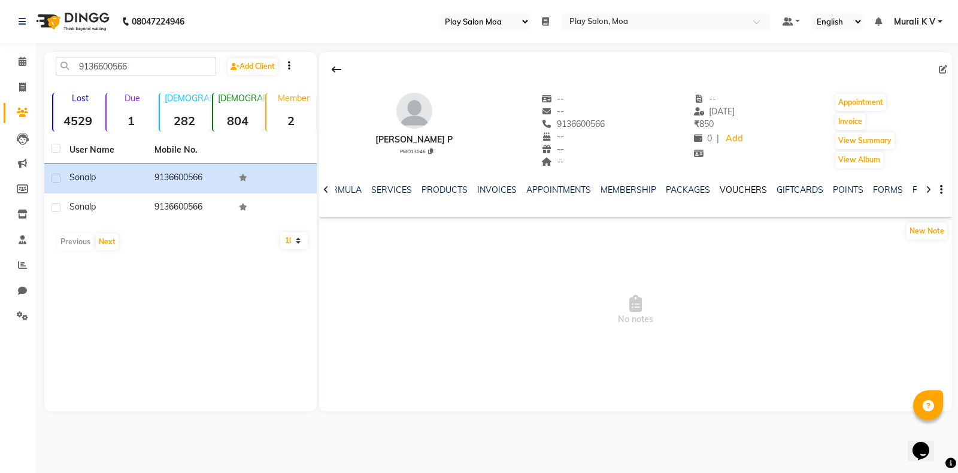
click at [739, 187] on link "VOUCHERS" at bounding box center [742, 189] width 47 height 11
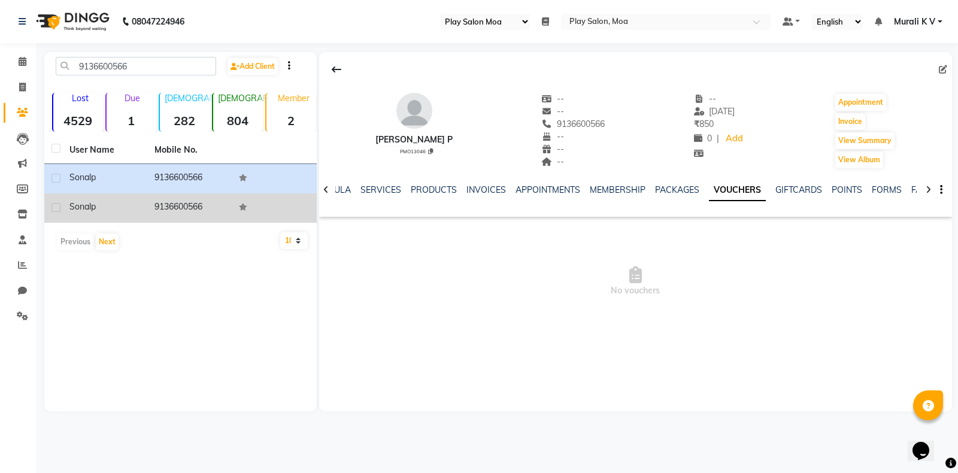
click at [174, 205] on td "9136600566" at bounding box center [189, 207] width 85 height 29
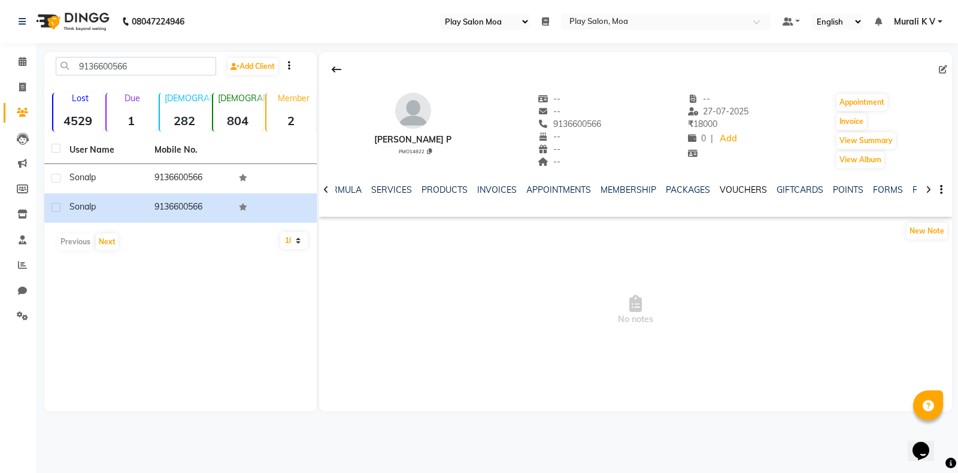
click at [742, 187] on link "VOUCHERS" at bounding box center [742, 189] width 47 height 11
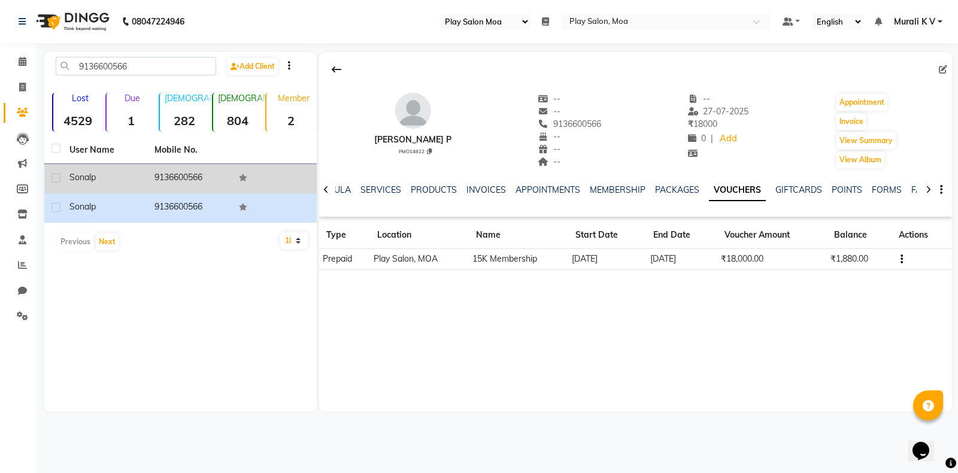
click at [56, 181] on label at bounding box center [55, 178] width 9 height 9
click at [56, 181] on input "checkbox" at bounding box center [55, 179] width 8 height 8
checkbox input "true"
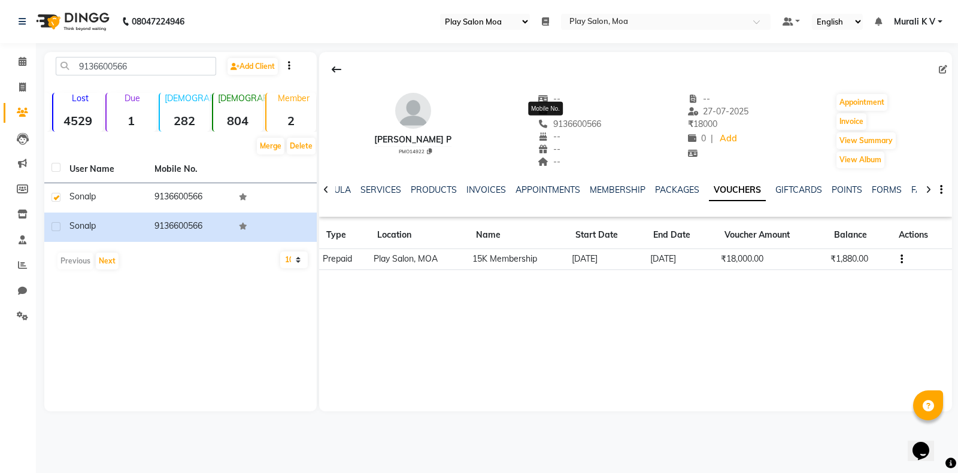
drag, startPoint x: 589, startPoint y: 122, endPoint x: 530, endPoint y: 127, distance: 59.4
click at [530, 127] on div "[PERSON_NAME] p PMO14922 -- -- [PHONE_NUMBER] Mobile No. -- -- -- -- [DATE] ₹ 1…" at bounding box center [635, 125] width 633 height 89
copy span "9136600566"
click at [271, 149] on button "Merge" at bounding box center [271, 146] width 28 height 17
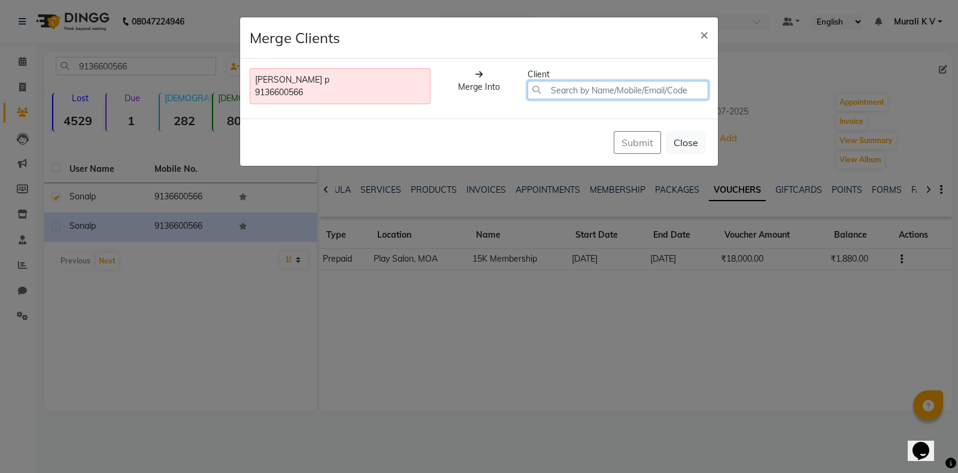
click at [604, 95] on input "text" at bounding box center [617, 90] width 181 height 19
paste input "9136600566"
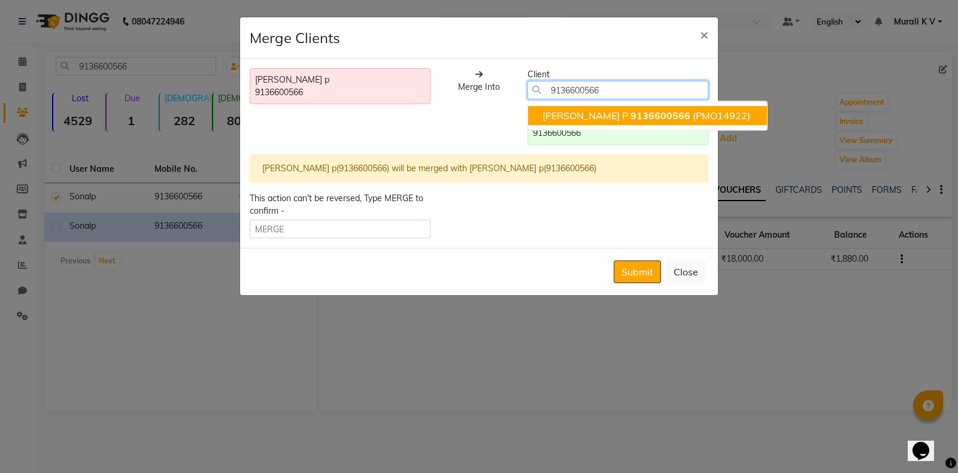
type input "9136600566"
click at [414, 168] on div "[PERSON_NAME] p(9136600566) will be merged with [PERSON_NAME] p(9136600566)" at bounding box center [479, 168] width 458 height 28
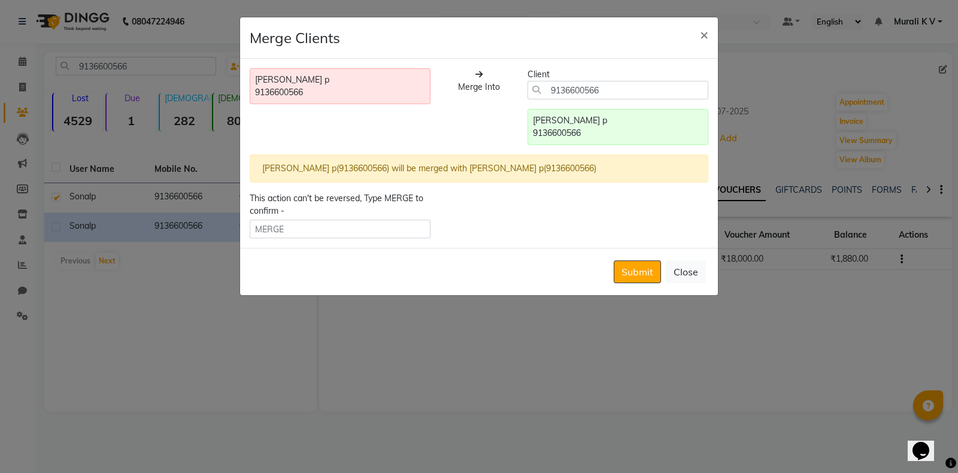
click at [566, 123] on div "[PERSON_NAME] p" at bounding box center [618, 120] width 170 height 13
click at [555, 127] on div "9136600566" at bounding box center [618, 133] width 170 height 13
click at [550, 88] on input "9136600566" at bounding box center [617, 90] width 181 height 19
click at [562, 132] on div "9136600566" at bounding box center [618, 133] width 170 height 13
click at [645, 276] on button "Submit" at bounding box center [636, 271] width 47 height 23
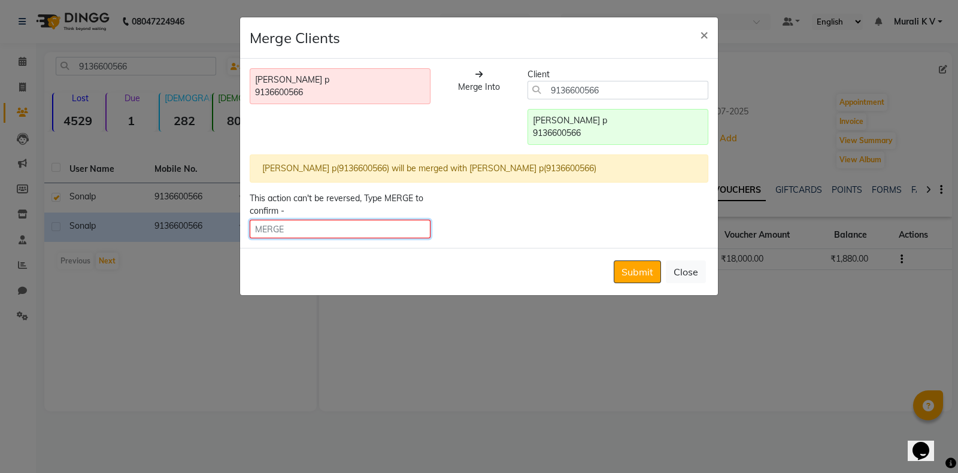
click at [356, 229] on input "text" at bounding box center [340, 229] width 181 height 19
click at [632, 272] on button "Submit" at bounding box center [636, 271] width 47 height 23
click at [396, 169] on div "[PERSON_NAME] p(9136600566) will be merged with [PERSON_NAME] p(9136600566)" at bounding box center [479, 168] width 458 height 28
click at [327, 177] on div "[PERSON_NAME] p(9136600566) will be merged with [PERSON_NAME] p(9136600566)" at bounding box center [479, 168] width 458 height 28
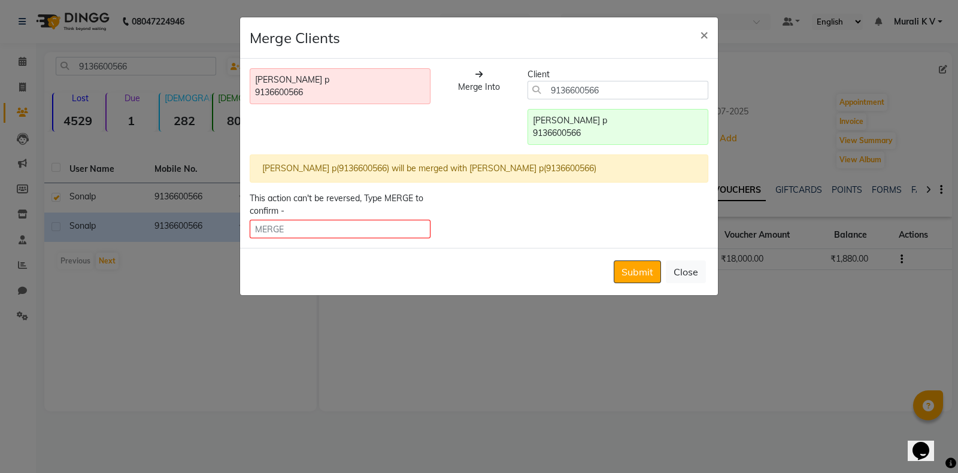
click at [581, 132] on div "9136600566" at bounding box center [618, 133] width 170 height 13
click at [639, 274] on button "Submit" at bounding box center [636, 271] width 47 height 23
click at [377, 235] on input "text" at bounding box center [340, 229] width 181 height 19
type input "MERGE"
click at [622, 263] on button "Submit" at bounding box center [636, 271] width 47 height 23
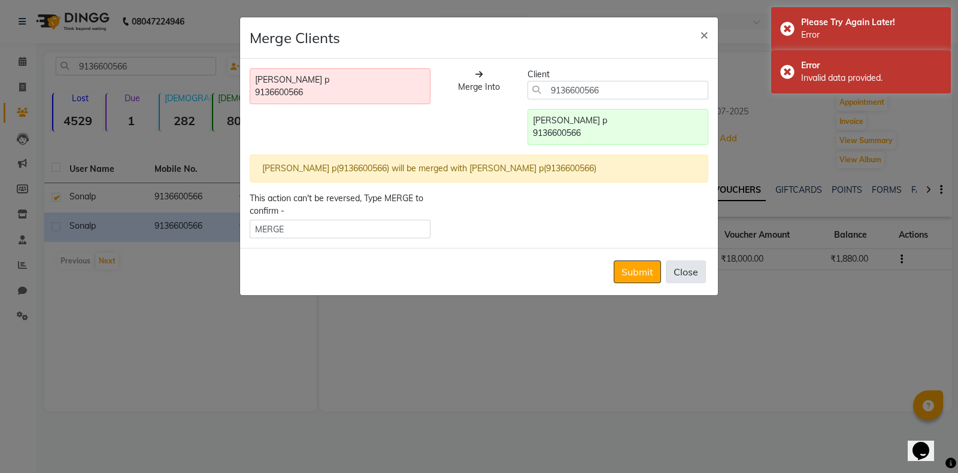
click at [685, 265] on button "Close" at bounding box center [686, 271] width 40 height 23
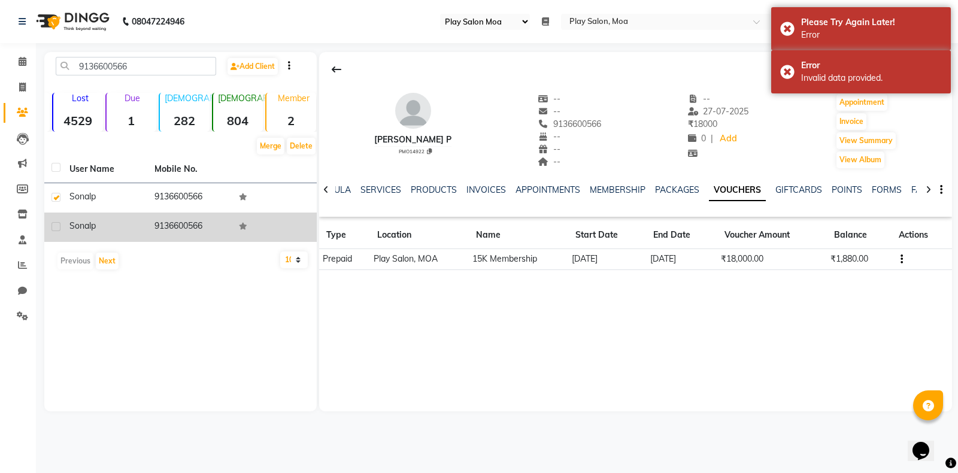
click at [145, 221] on td "[PERSON_NAME] p" at bounding box center [104, 226] width 85 height 29
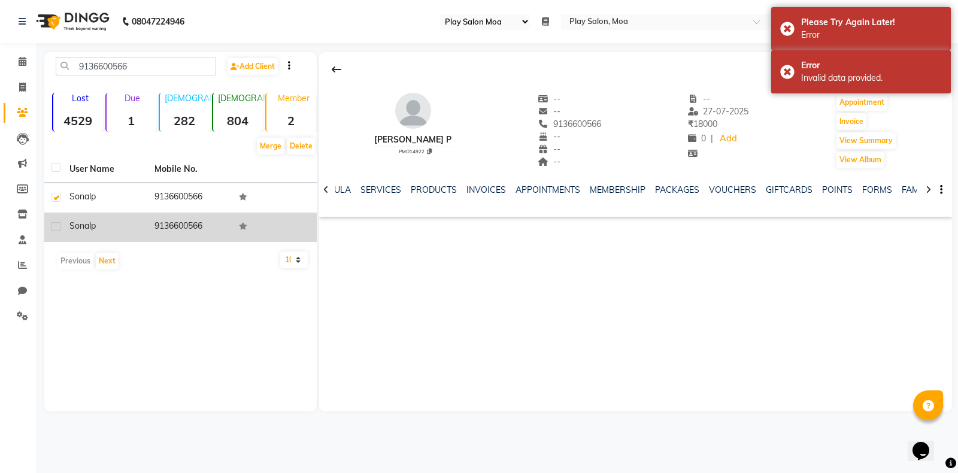
click at [54, 228] on label at bounding box center [55, 226] width 9 height 9
click at [54, 228] on input "checkbox" at bounding box center [55, 227] width 8 height 8
checkbox input "true"
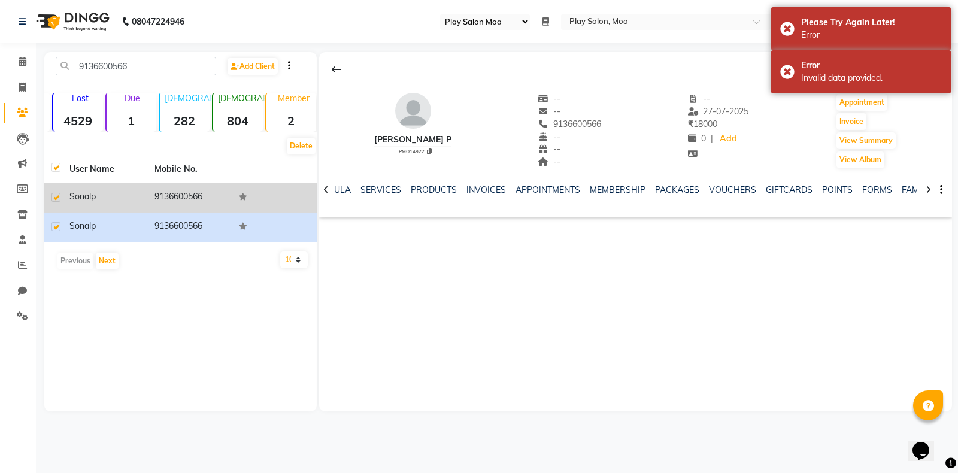
click at [56, 199] on label at bounding box center [55, 197] width 9 height 9
click at [56, 199] on input "checkbox" at bounding box center [55, 198] width 8 height 8
checkbox input "false"
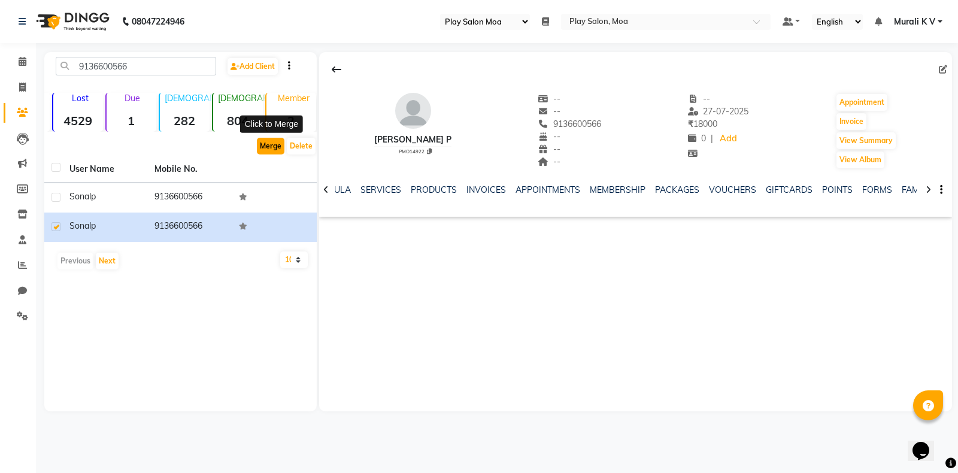
click at [273, 150] on button "Merge" at bounding box center [271, 146] width 28 height 17
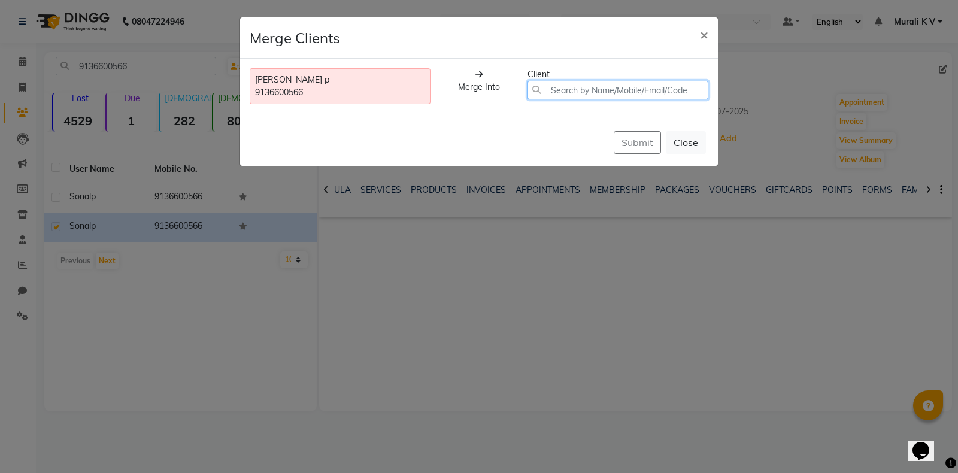
click at [563, 94] on input "text" at bounding box center [617, 90] width 181 height 19
paste input "9136600566"
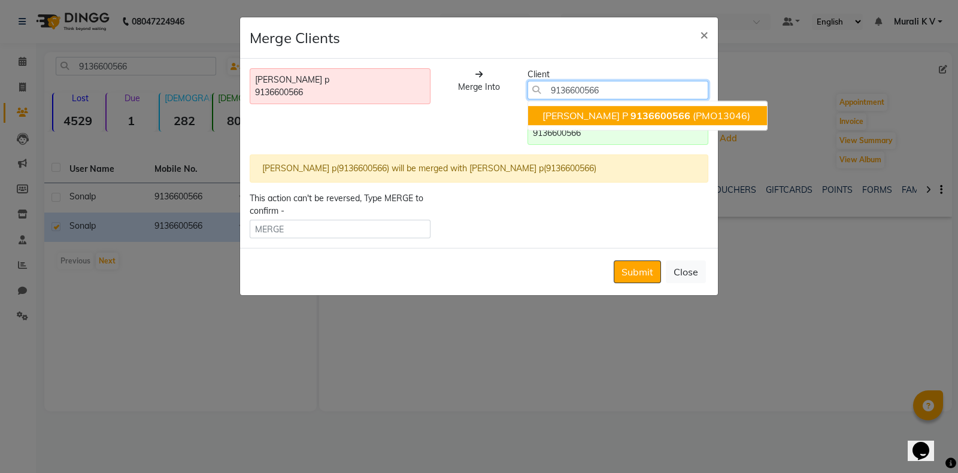
click at [566, 127] on ngb-typeahead-window "[PERSON_NAME] p 9136600566 (PMO13046)" at bounding box center [647, 116] width 240 height 30
click at [630, 113] on span "9136600566" at bounding box center [660, 116] width 60 height 12
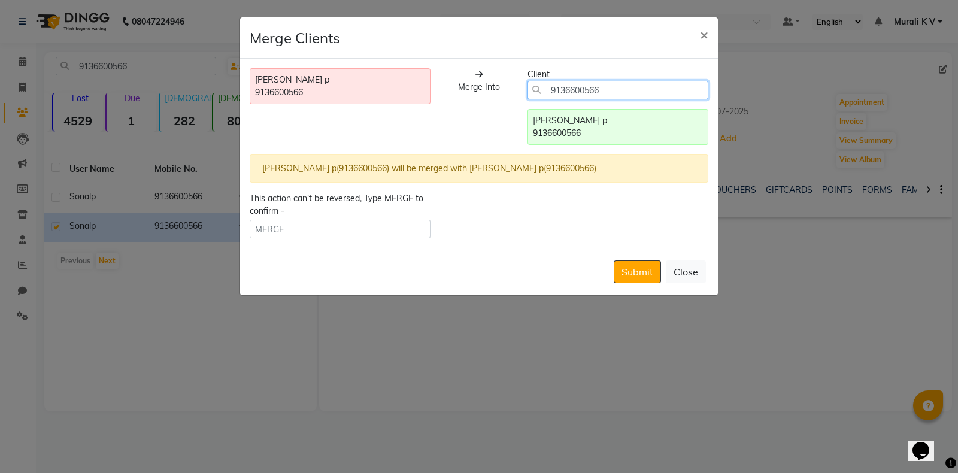
type input "9136600566"
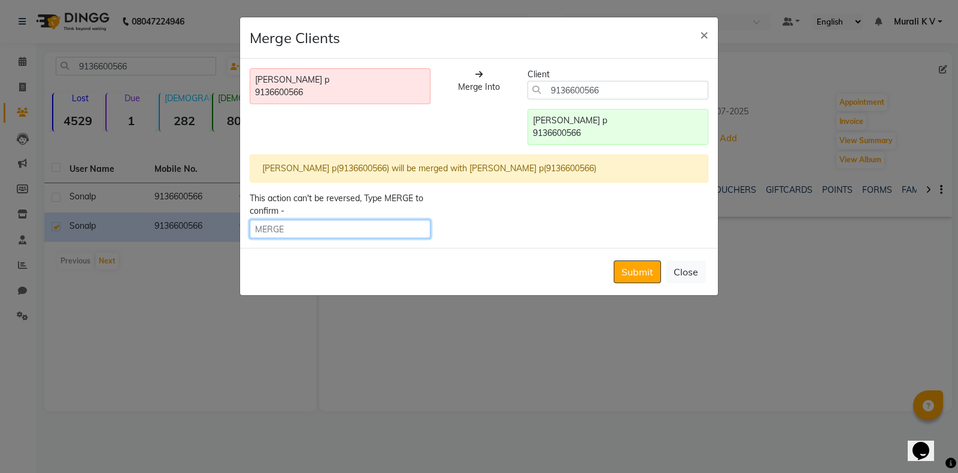
click at [389, 235] on input "text" at bounding box center [340, 229] width 181 height 19
type input "MERGE"
click at [651, 269] on button "Submit" at bounding box center [636, 271] width 47 height 23
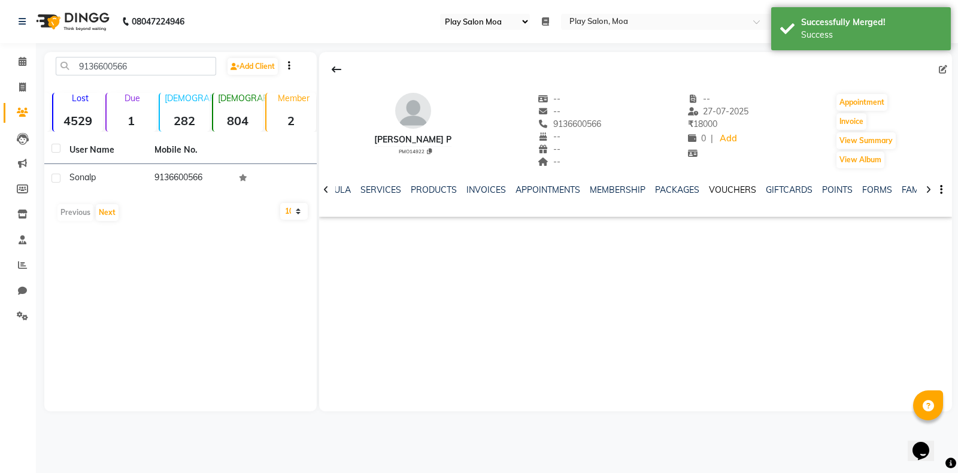
click at [730, 190] on link "VOUCHERS" at bounding box center [732, 189] width 47 height 11
click at [721, 191] on link "VOUCHERS" at bounding box center [737, 191] width 57 height 22
click at [655, 190] on link "PACKAGES" at bounding box center [677, 189] width 44 height 11
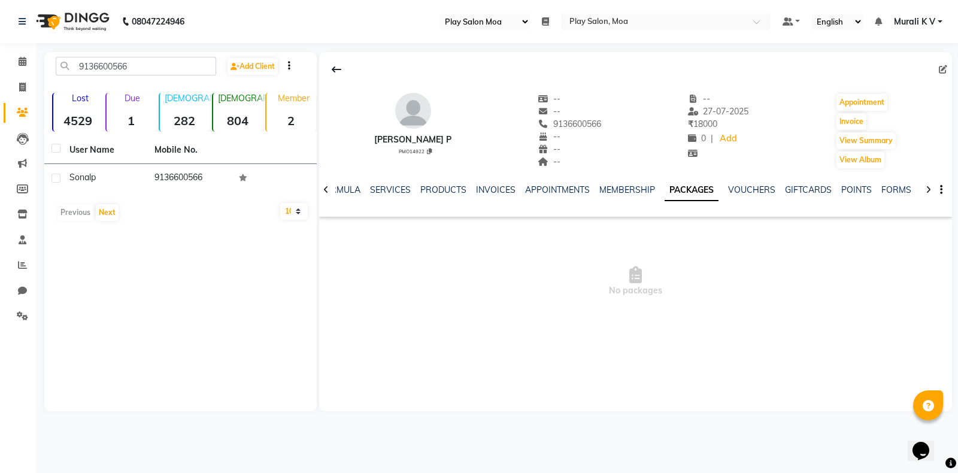
click at [751, 195] on div "VOUCHERS" at bounding box center [751, 190] width 47 height 13
click at [748, 193] on link "VOUCHERS" at bounding box center [751, 189] width 47 height 11
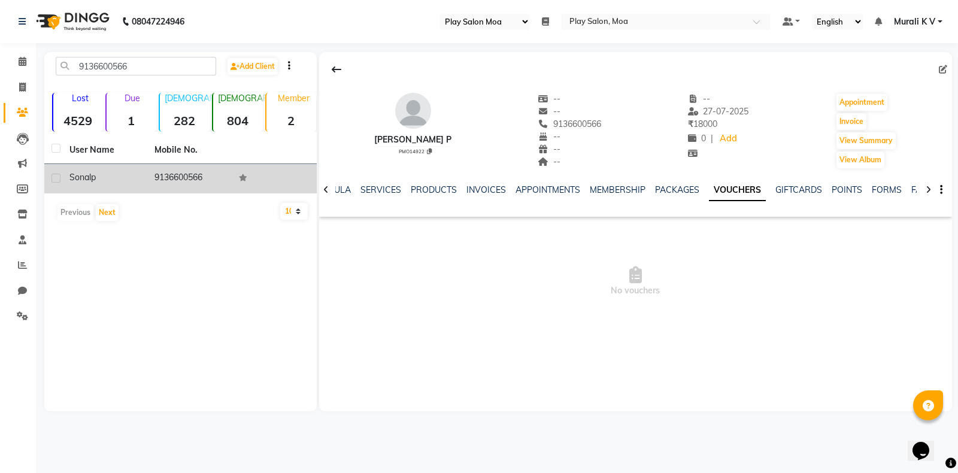
click at [148, 168] on td "9136600566" at bounding box center [189, 178] width 85 height 29
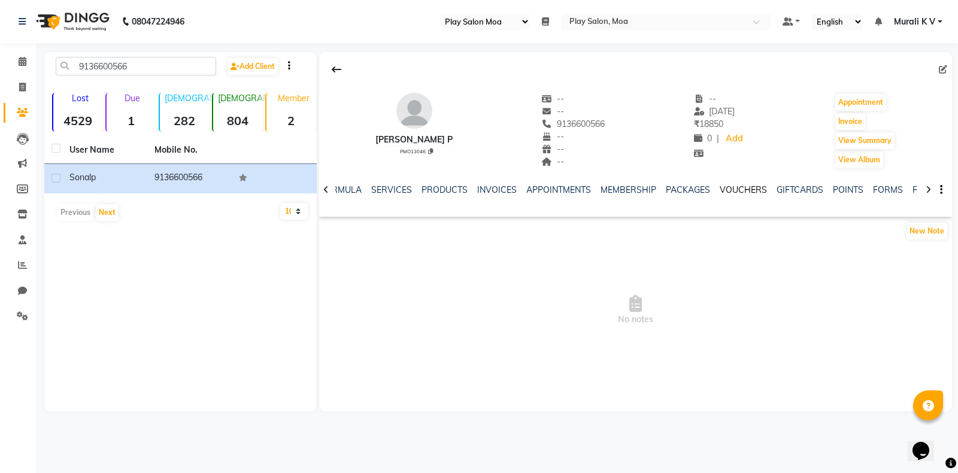
click at [733, 192] on link "VOUCHERS" at bounding box center [742, 189] width 47 height 11
